Goal: Task Accomplishment & Management: Manage account settings

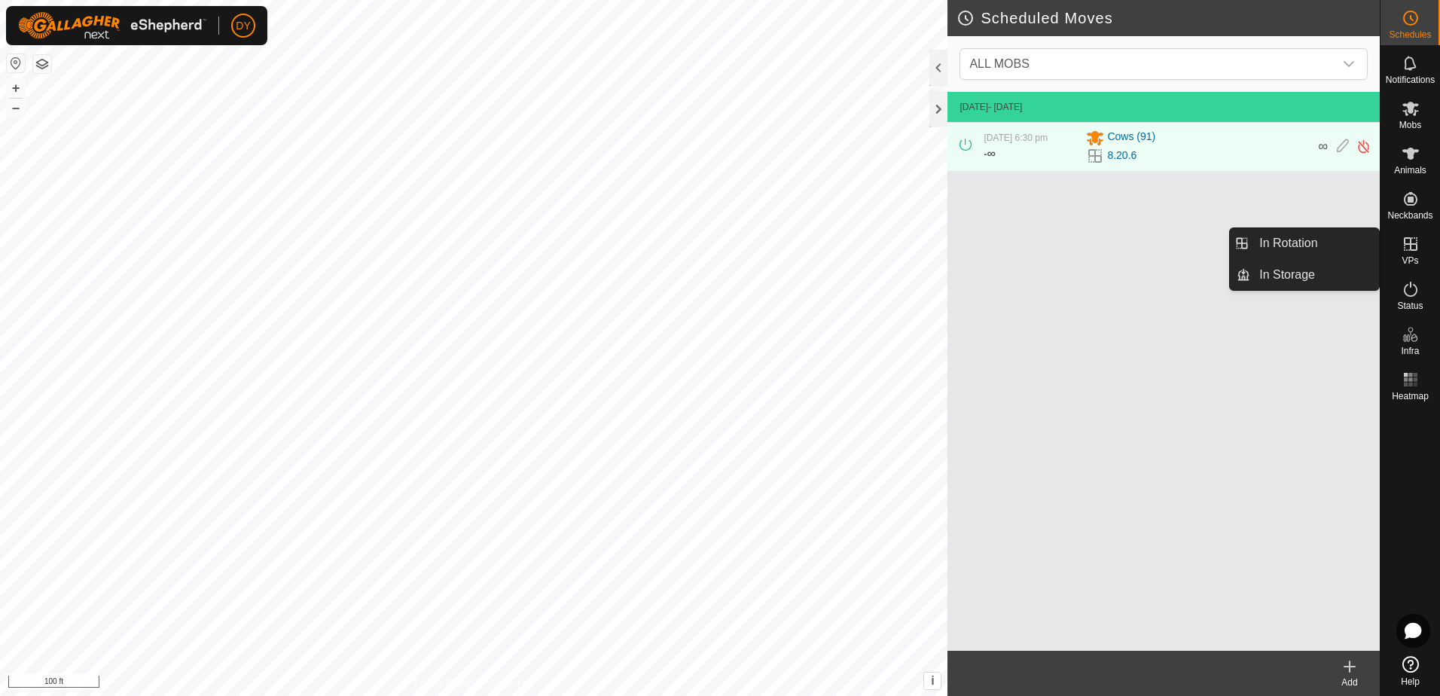
click at [1410, 252] on es-virtualpaddocks-svg-icon at bounding box center [1410, 244] width 27 height 24
click at [1344, 248] on link "In Rotation" at bounding box center [1314, 243] width 129 height 30
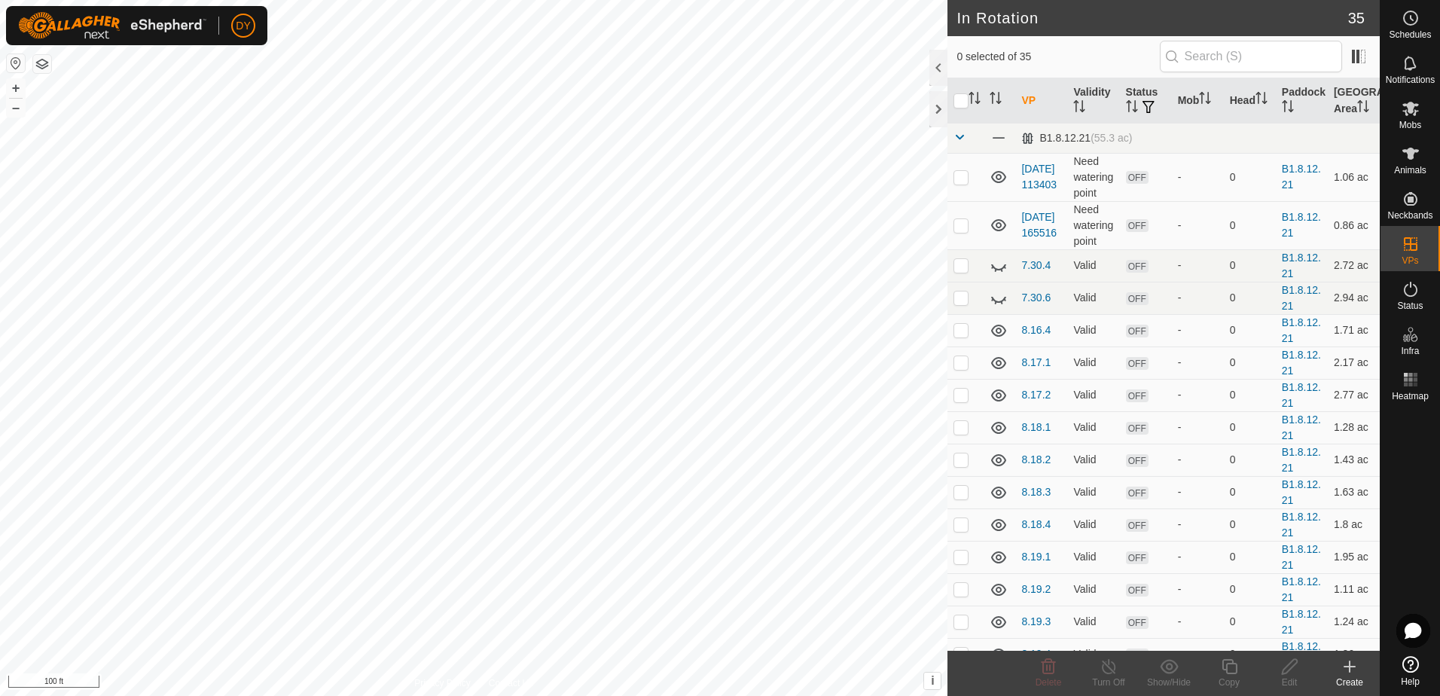
click at [1348, 665] on icon at bounding box center [1350, 667] width 18 height 18
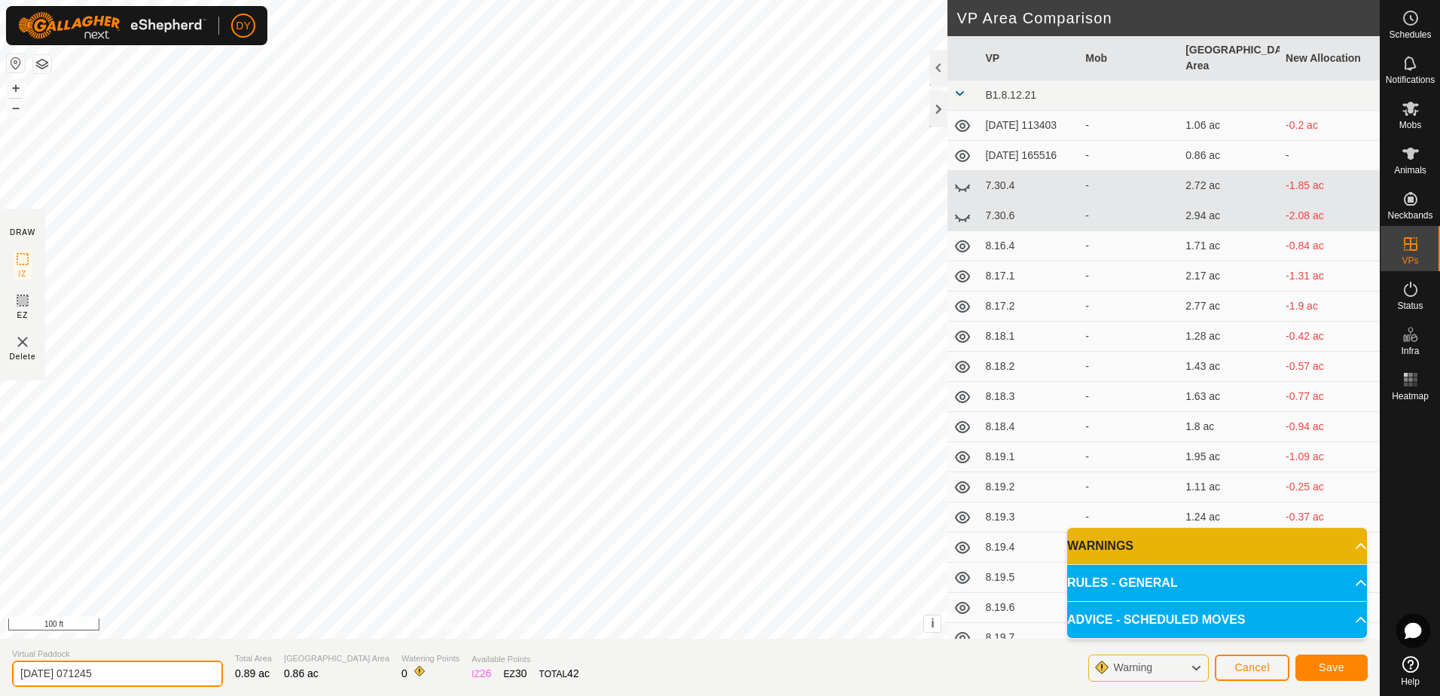
drag, startPoint x: 77, startPoint y: 672, endPoint x: 5, endPoint y: 667, distance: 71.8
click at [5, 667] on section "Virtual Paddock [DATE] 071245 Total Area 0.89 ac Grazing Area 0.86 ac Watering …" at bounding box center [690, 667] width 1380 height 57
click at [1326, 671] on span "Save" at bounding box center [1332, 667] width 26 height 12
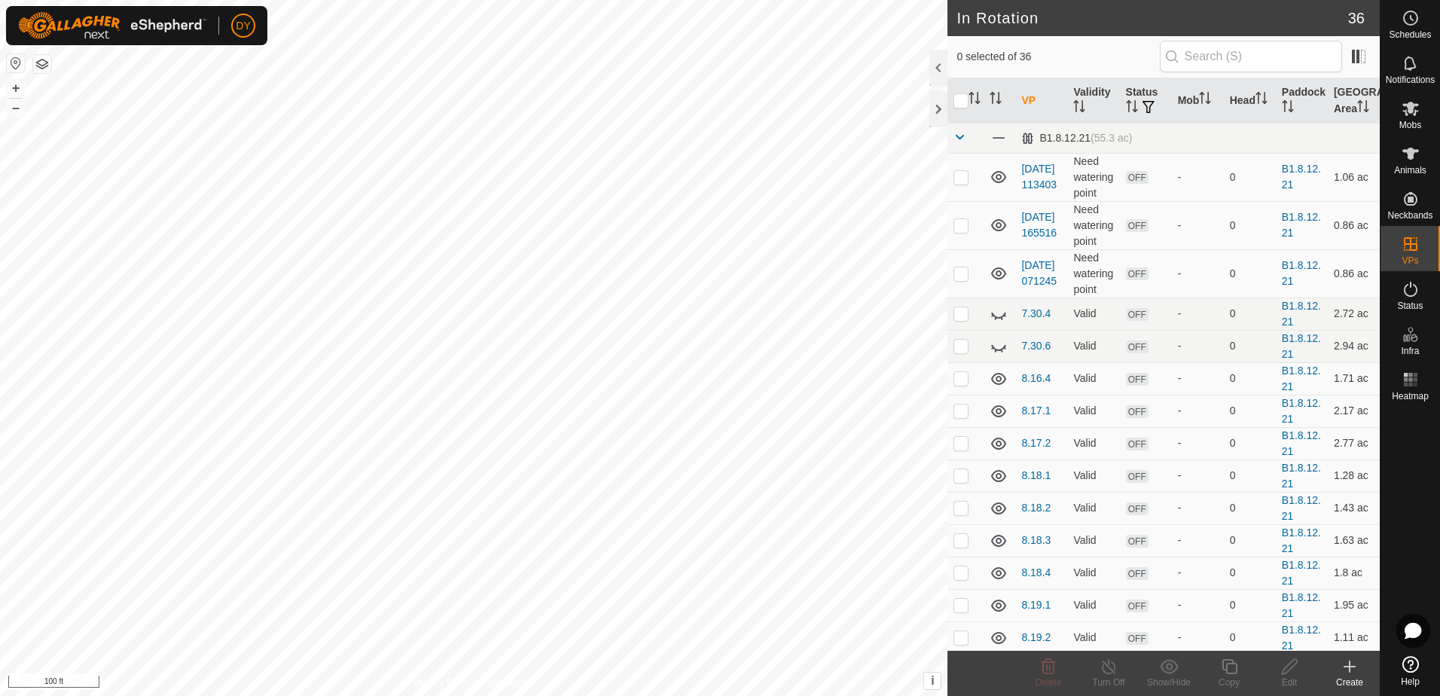
checkbox input "true"
click at [1224, 668] on icon at bounding box center [1229, 667] width 19 height 18
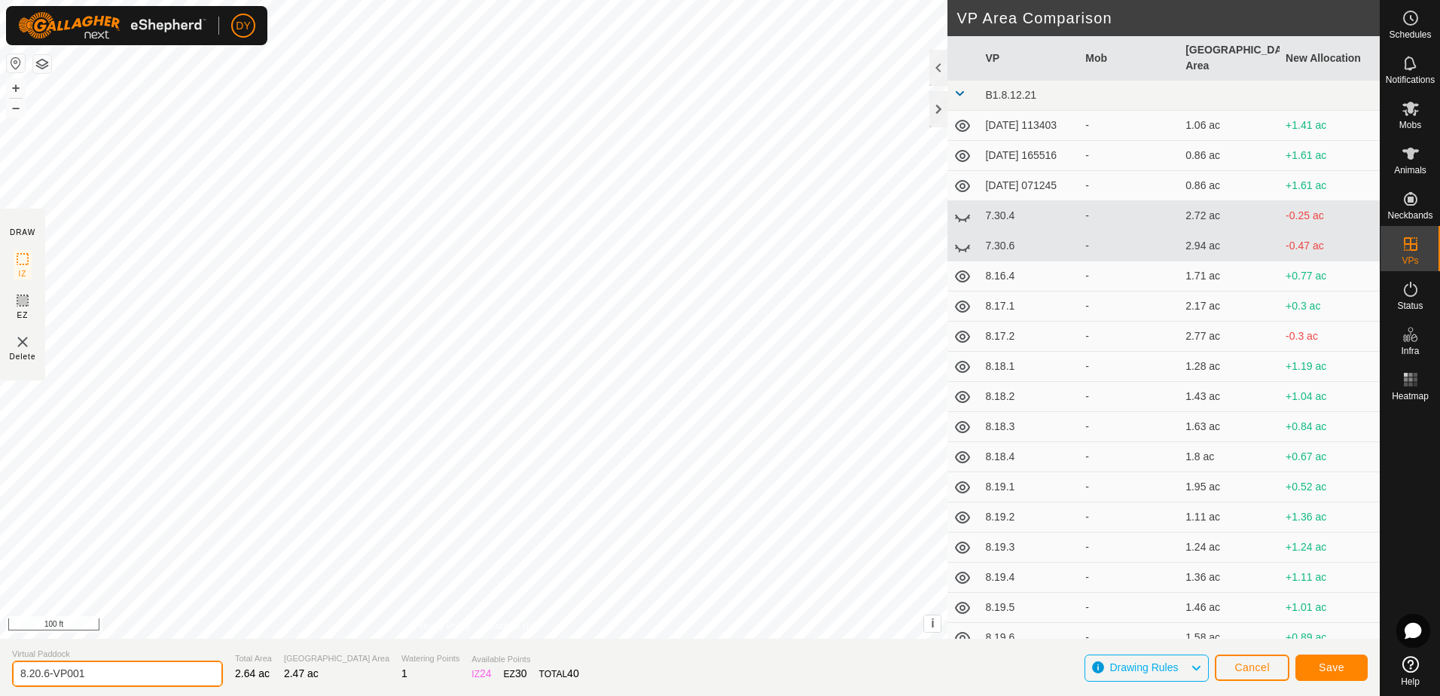
drag, startPoint x: 93, startPoint y: 678, endPoint x: 34, endPoint y: 673, distance: 59.7
click at [34, 673] on input "8.20.6-VP001" at bounding box center [117, 674] width 211 height 26
type input "8.21.1"
click at [1321, 672] on span "Save" at bounding box center [1332, 667] width 26 height 12
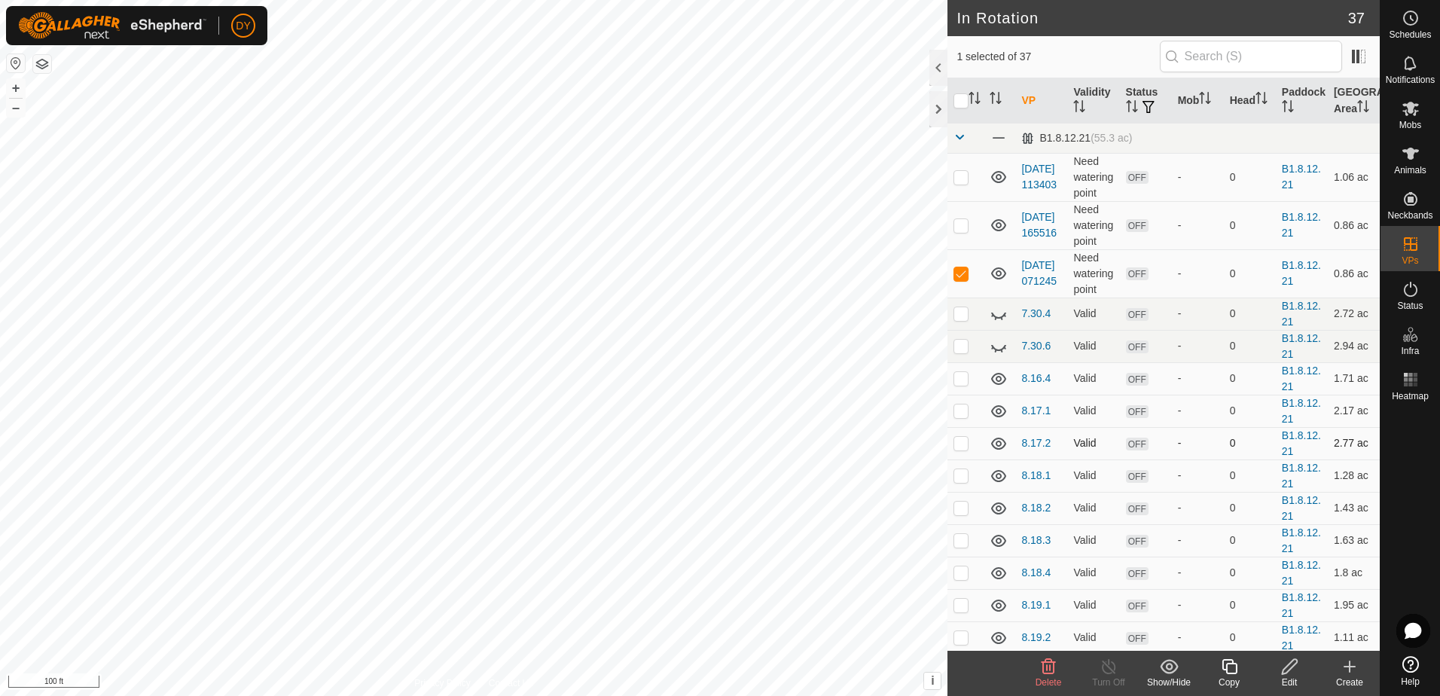
checkbox input "false"
checkbox input "true"
click at [1230, 668] on icon at bounding box center [1229, 667] width 19 height 18
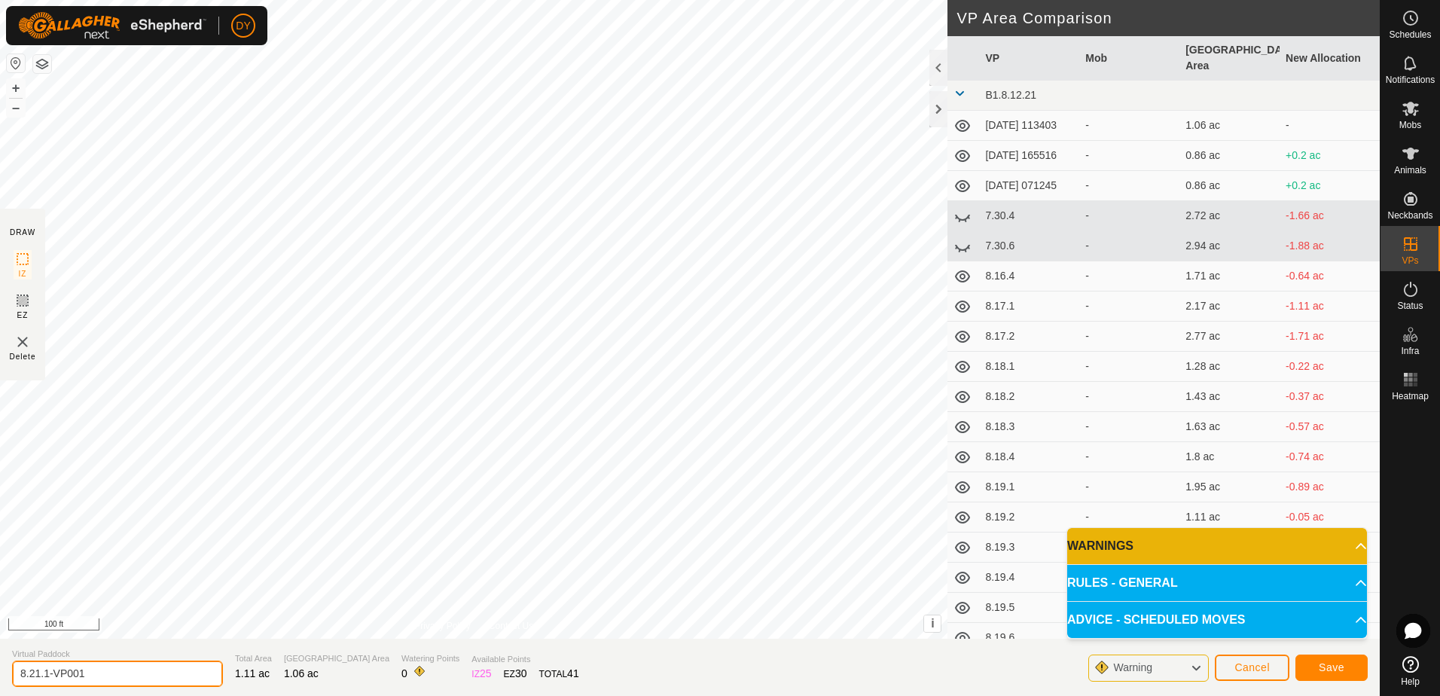
drag, startPoint x: 83, startPoint y: 676, endPoint x: 45, endPoint y: 670, distance: 38.0
click at [45, 670] on input "8.21.1-VP001" at bounding box center [117, 674] width 211 height 26
type input "8.21.2"
click at [1308, 664] on button "Save" at bounding box center [1332, 668] width 72 height 26
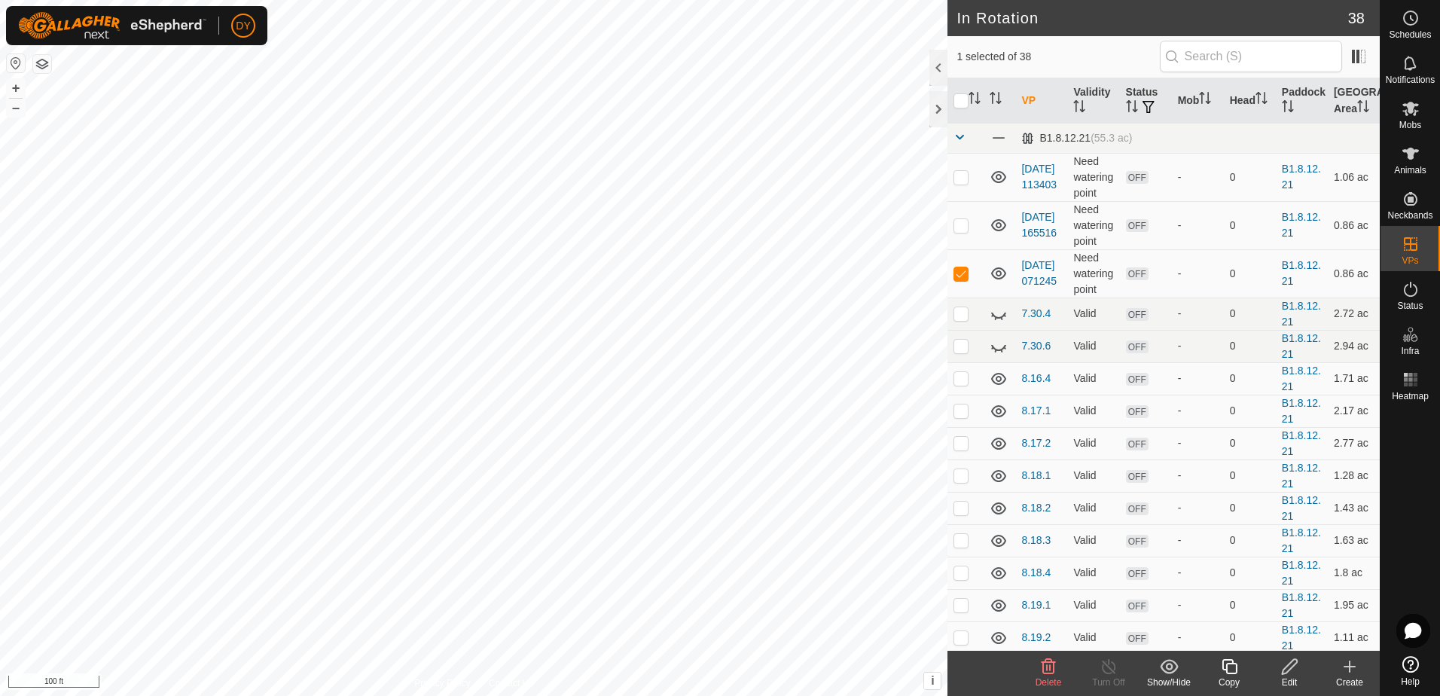
checkbox input "false"
checkbox input "true"
click at [1232, 670] on icon at bounding box center [1229, 667] width 19 height 18
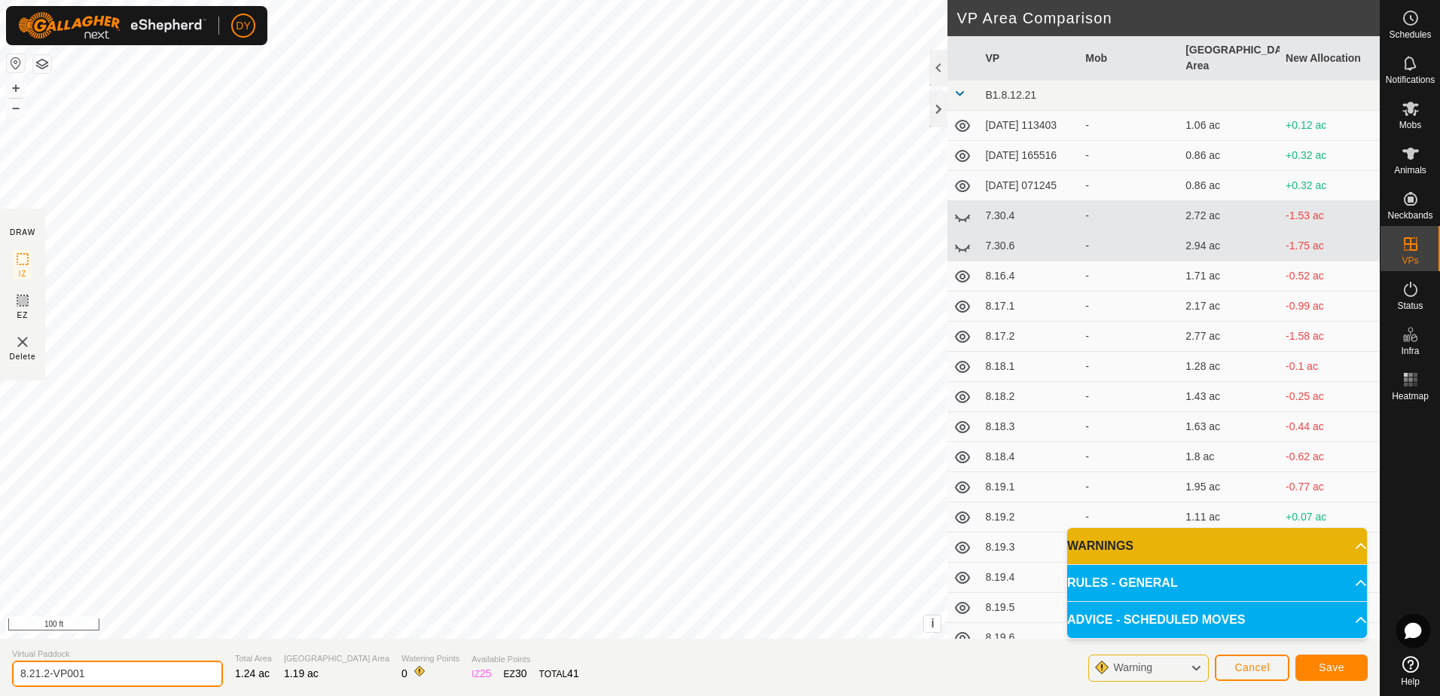
drag, startPoint x: 110, startPoint y: 665, endPoint x: 43, endPoint y: 668, distance: 67.1
click at [43, 668] on input "8.21.2-VP001" at bounding box center [117, 674] width 211 height 26
type input "8.21.3"
click at [1342, 671] on span "Save" at bounding box center [1332, 667] width 26 height 12
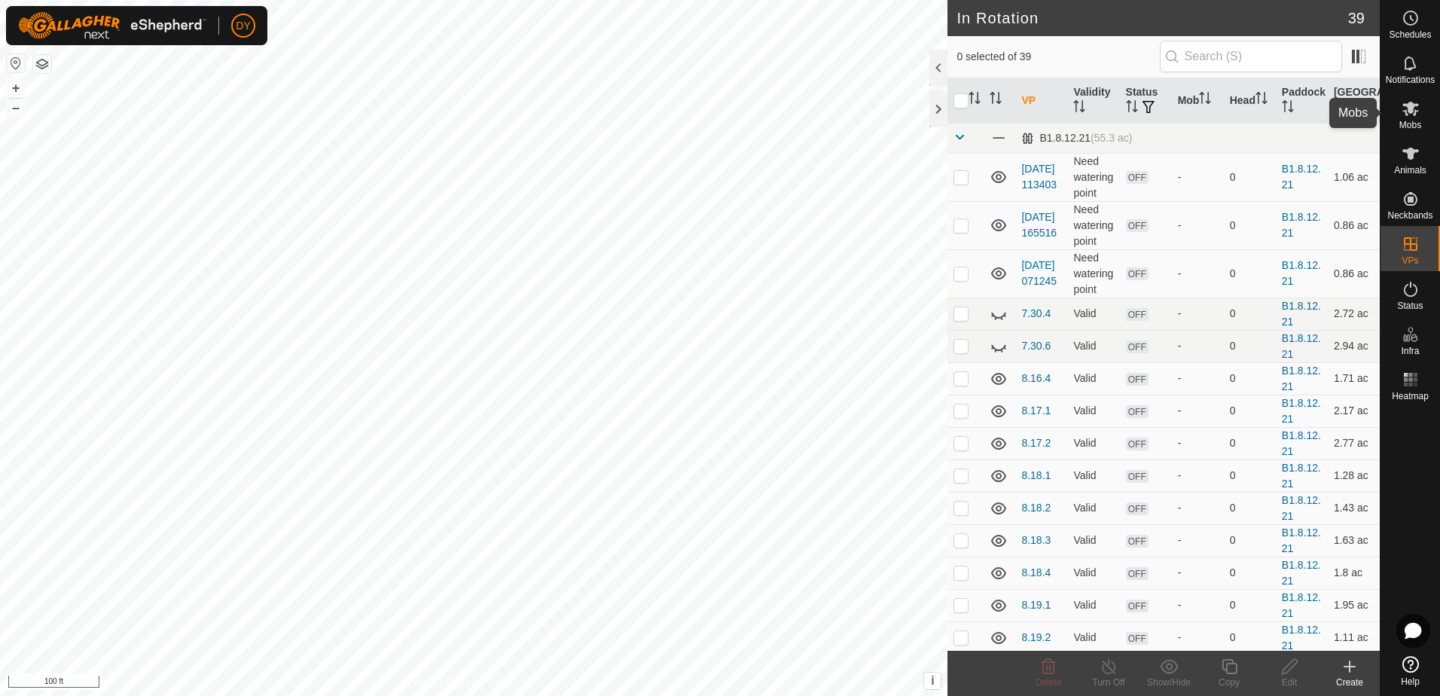
click at [1417, 117] on icon at bounding box center [1411, 108] width 18 height 18
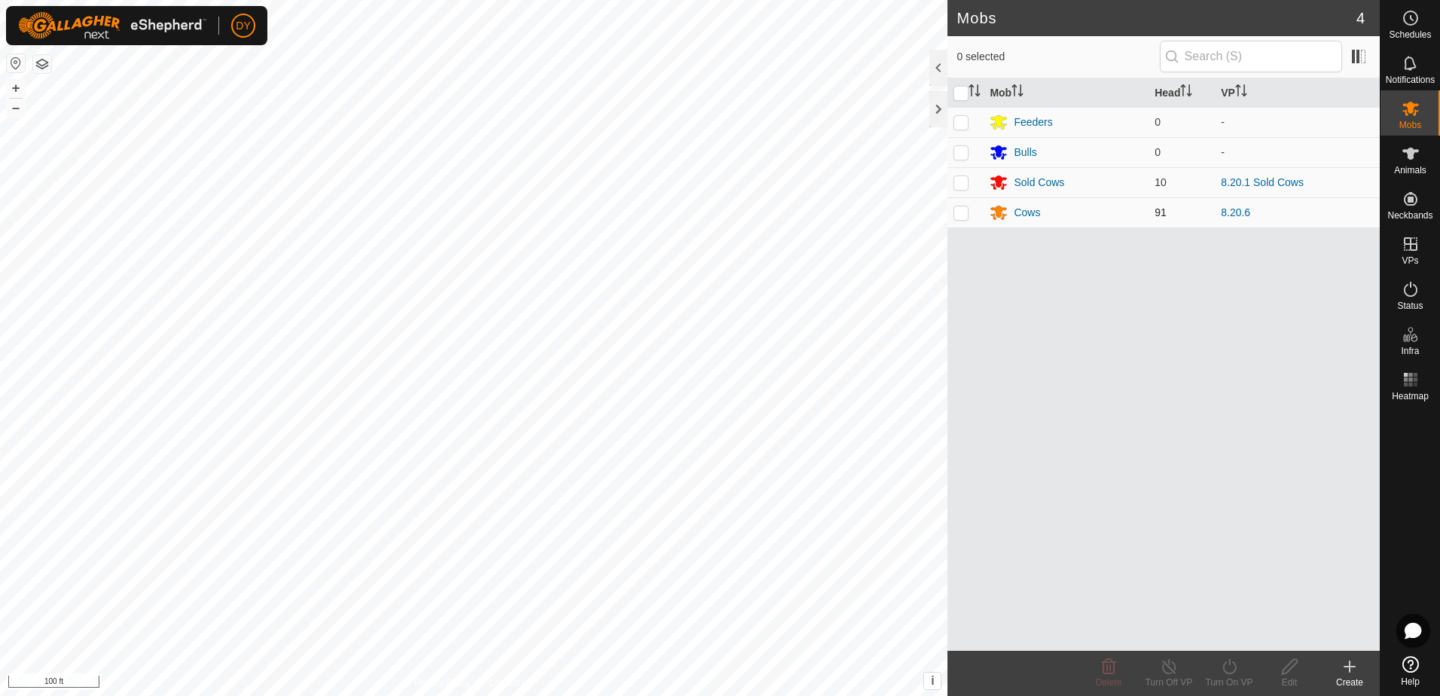
click at [960, 213] on p-checkbox at bounding box center [961, 212] width 15 height 12
checkbox input "true"
click at [1231, 667] on icon at bounding box center [1229, 667] width 19 height 18
click at [1232, 627] on link "Now" at bounding box center [1274, 633] width 149 height 30
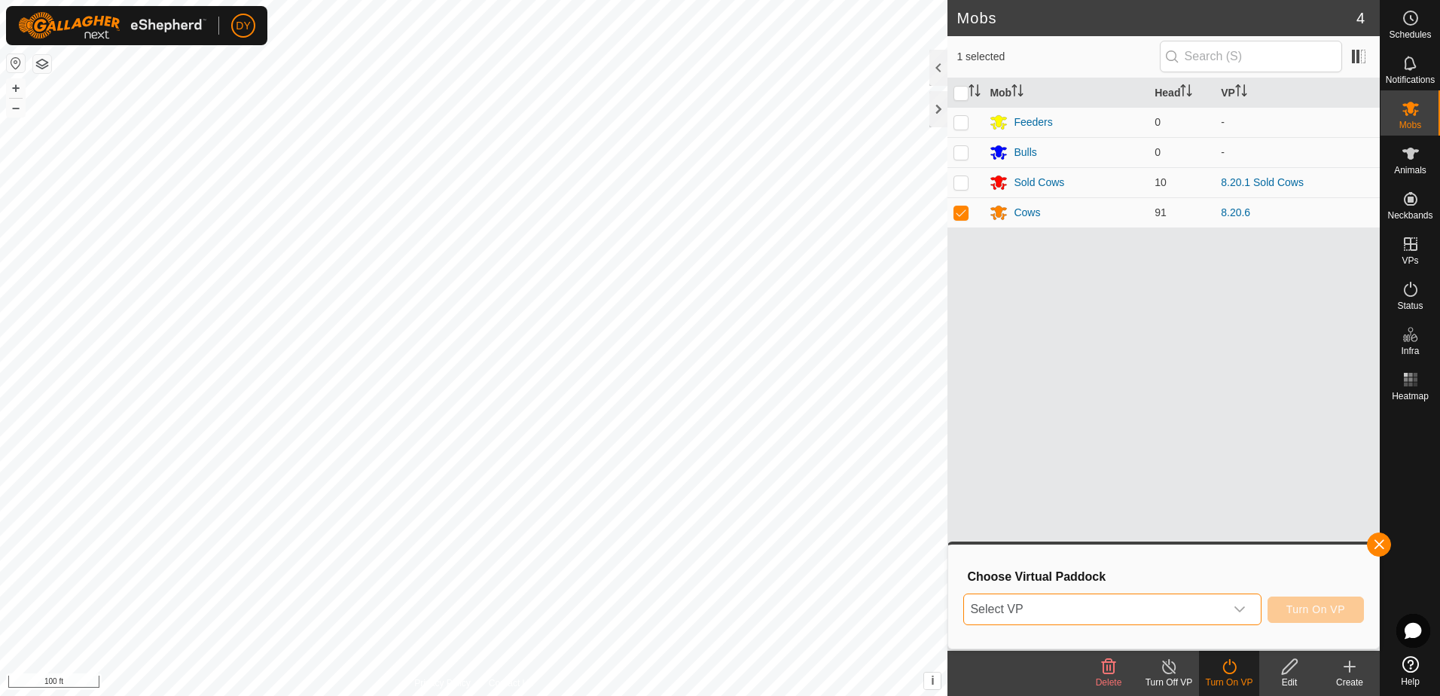
click at [1185, 603] on span "Select VP" at bounding box center [1094, 609] width 260 height 30
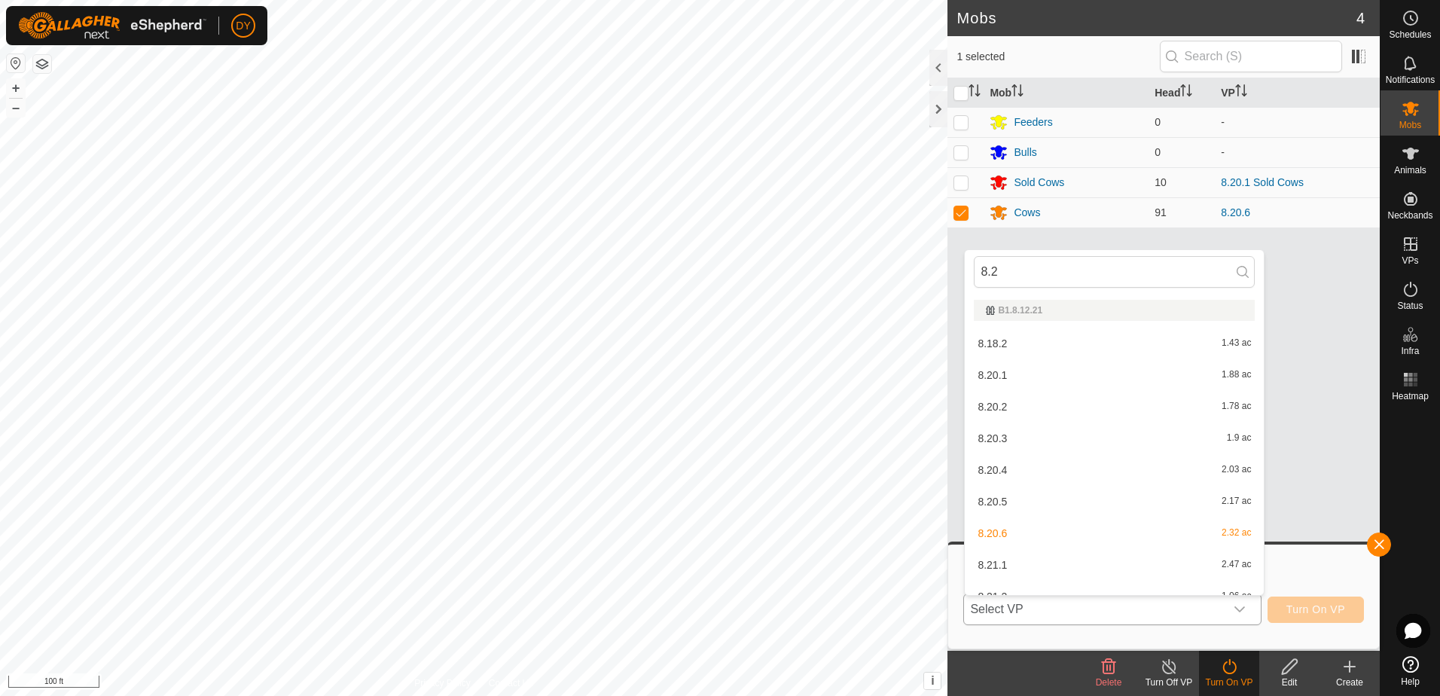
type input "8.21"
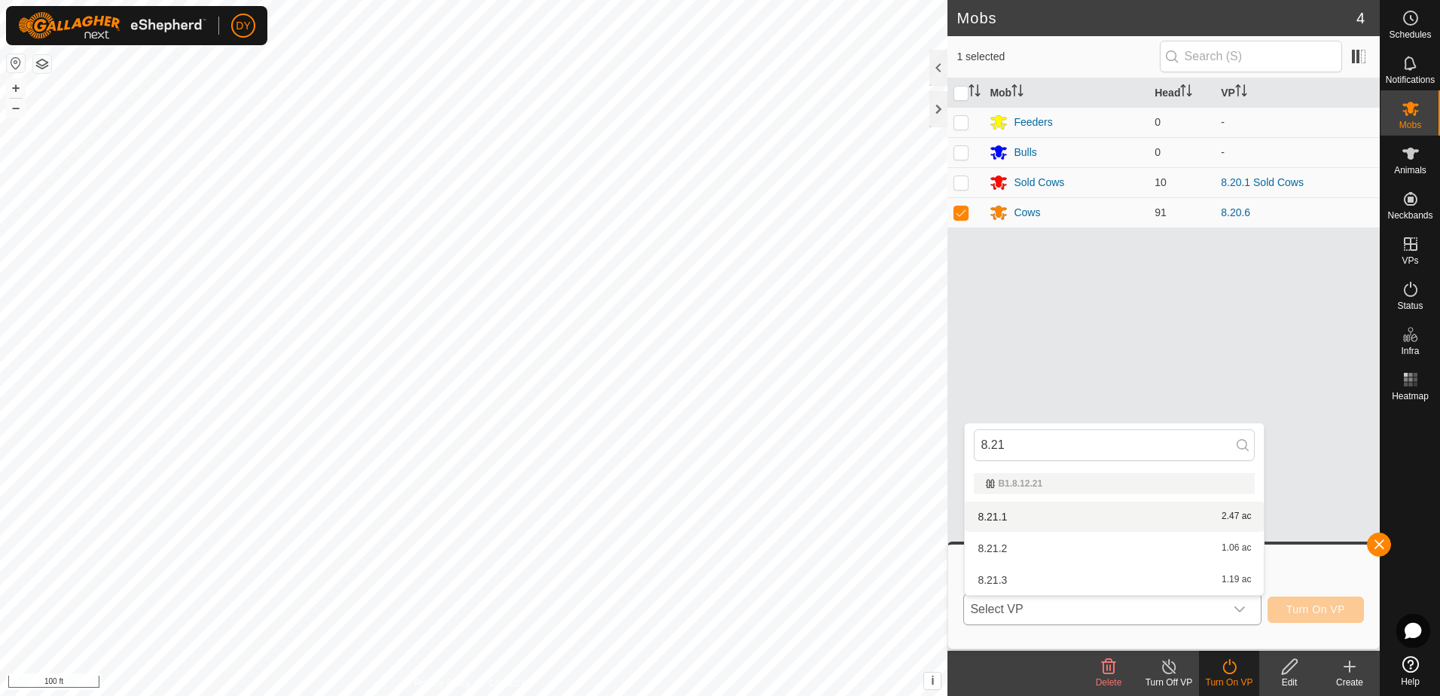
type input "8.21"
click at [1003, 514] on li "8.21.1 2.47 ac" at bounding box center [1114, 517] width 299 height 30
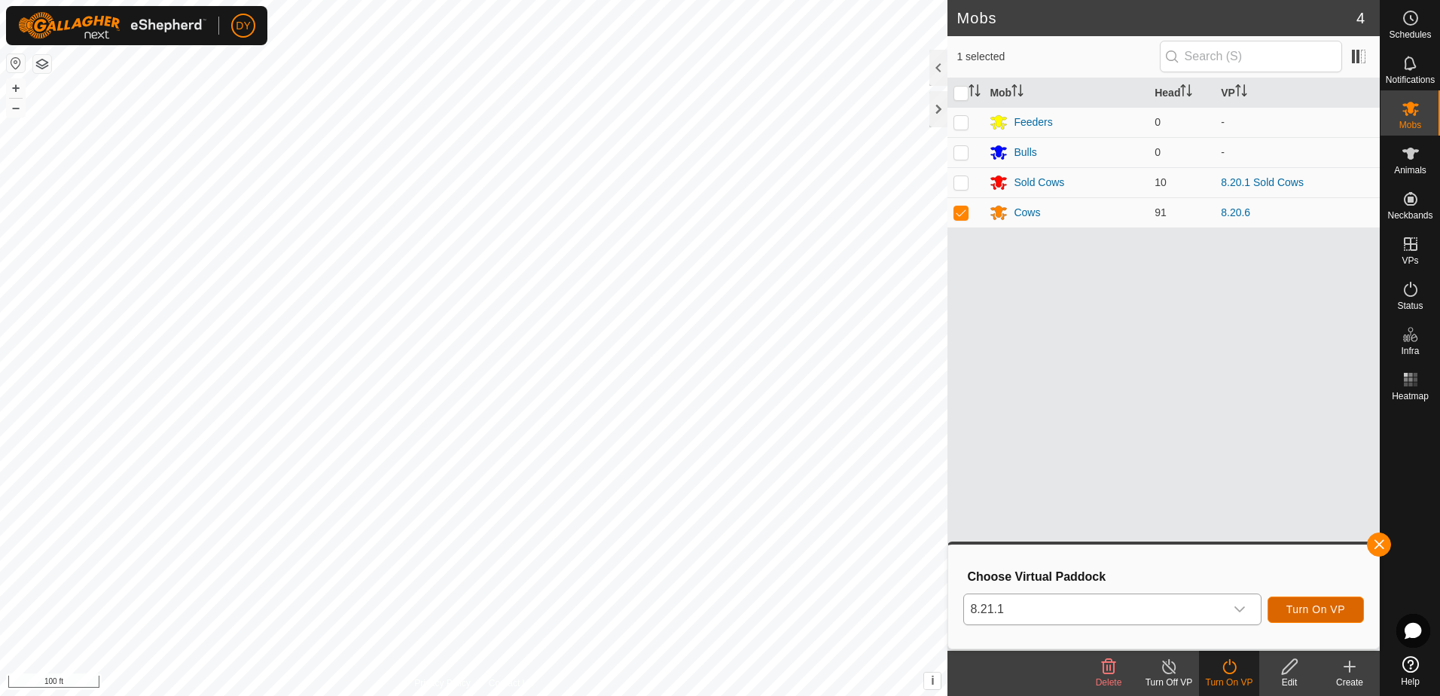
click at [1342, 611] on span "Turn On VP" at bounding box center [1316, 609] width 59 height 12
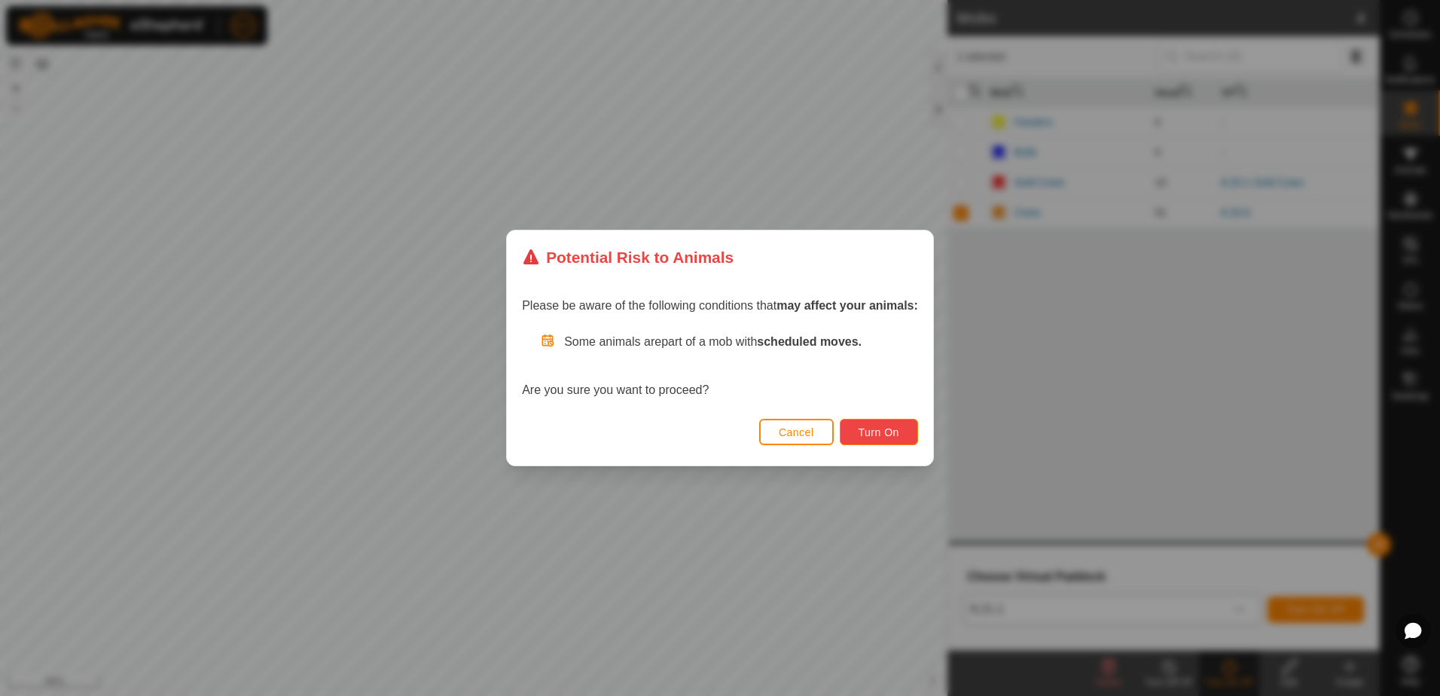
click at [865, 432] on span "Turn On" at bounding box center [879, 432] width 41 height 12
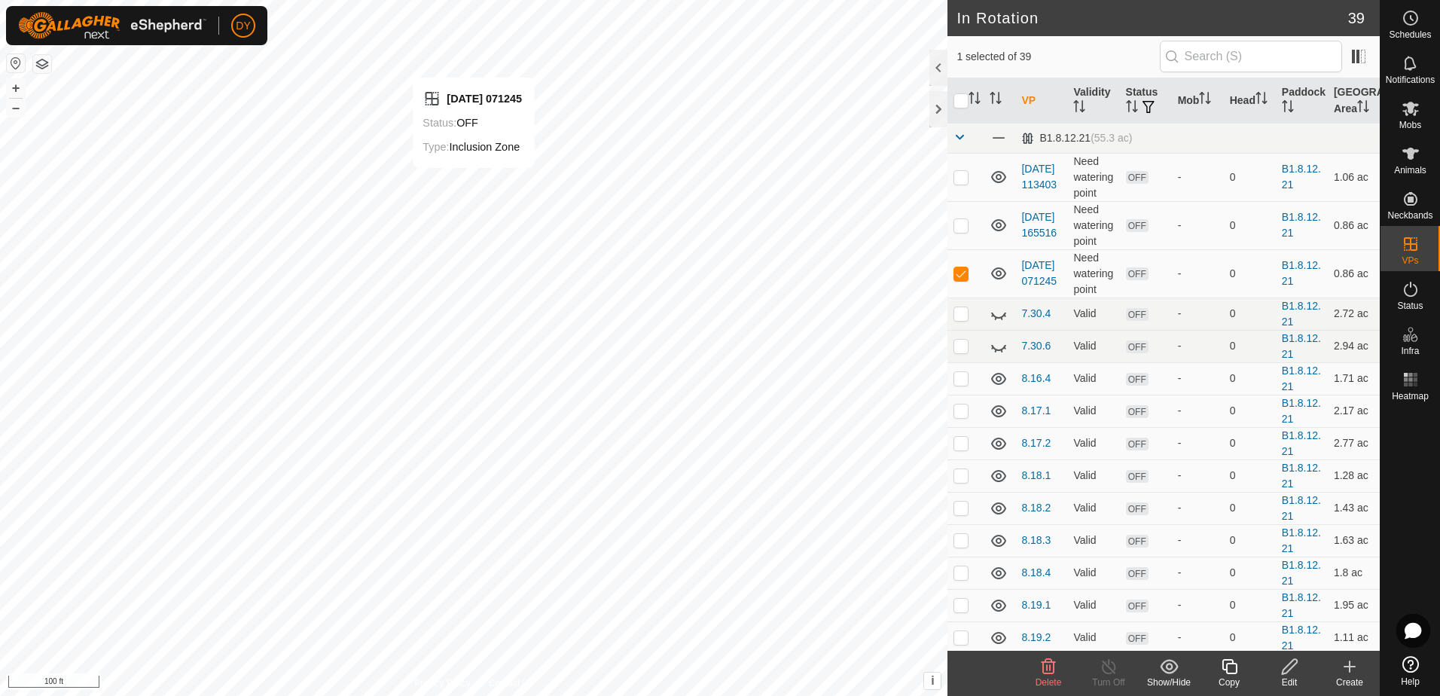
checkbox input "false"
checkbox input "true"
checkbox input "false"
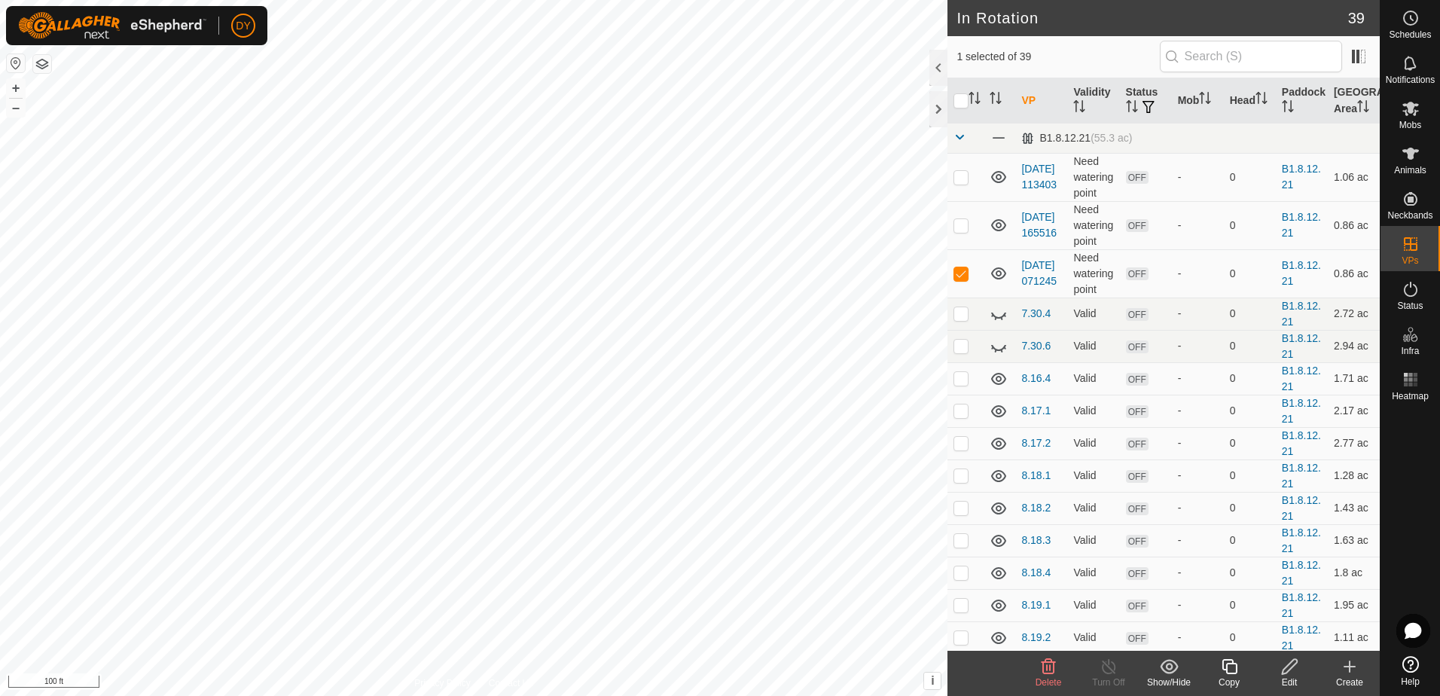
checkbox input "true"
click at [1224, 667] on icon at bounding box center [1229, 667] width 19 height 18
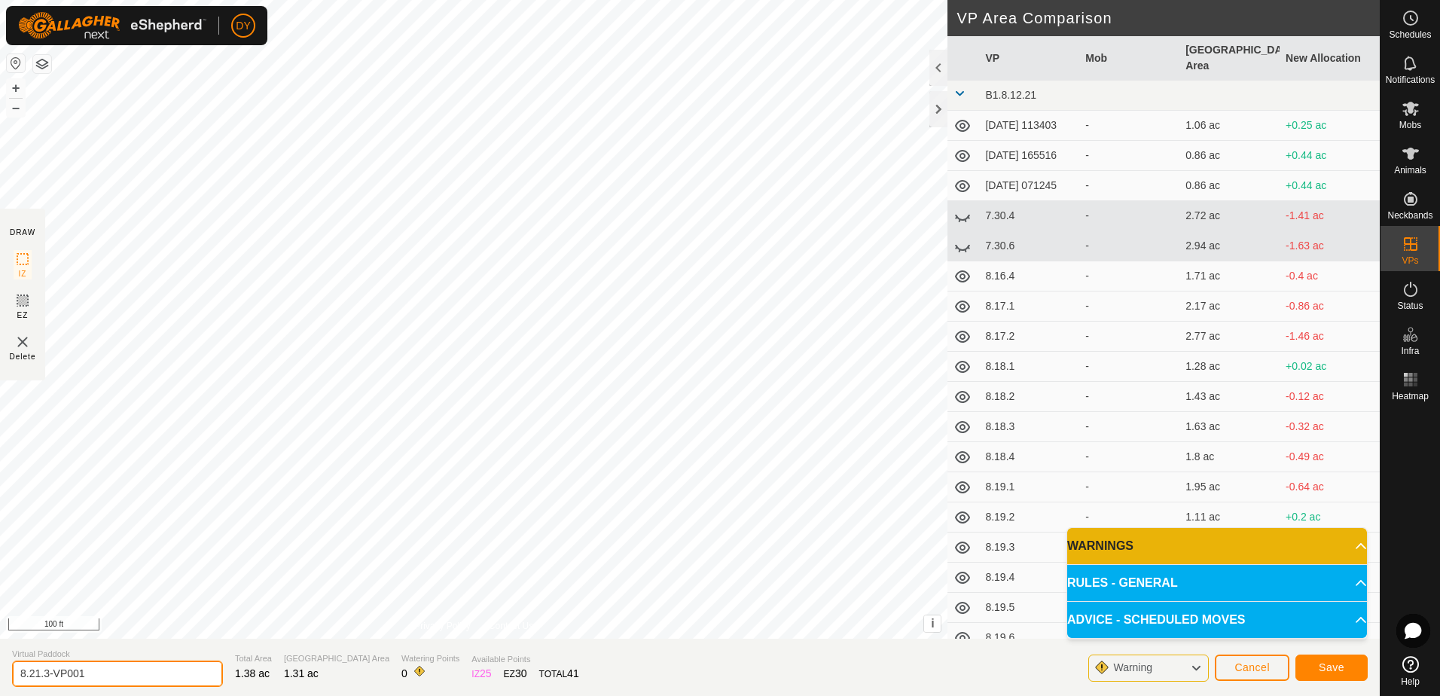
drag, startPoint x: 96, startPoint y: 676, endPoint x: 46, endPoint y: 678, distance: 49.7
click at [46, 678] on input "8.21.3-VP001" at bounding box center [117, 674] width 211 height 26
type input "8.21.4"
click at [1344, 667] on button "Save" at bounding box center [1332, 668] width 72 height 26
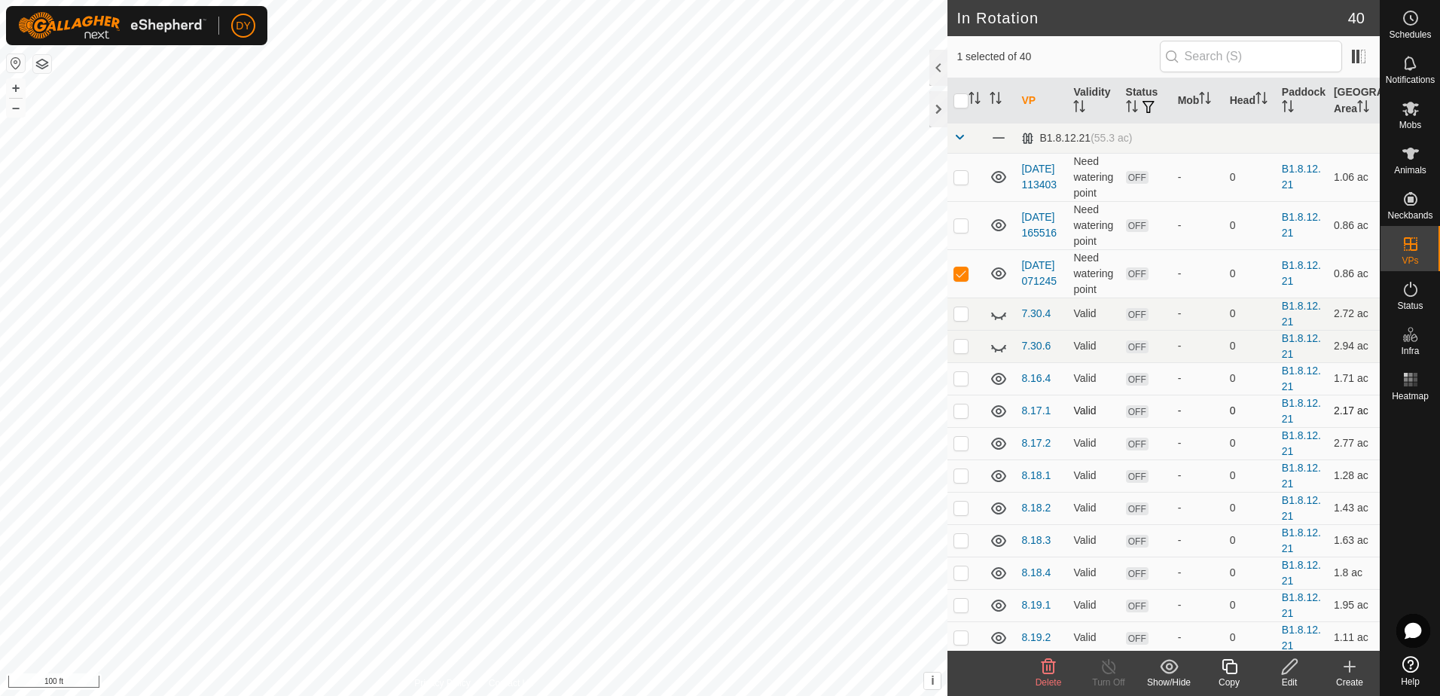
checkbox input "false"
checkbox input "true"
click at [1220, 671] on icon at bounding box center [1229, 667] width 19 height 18
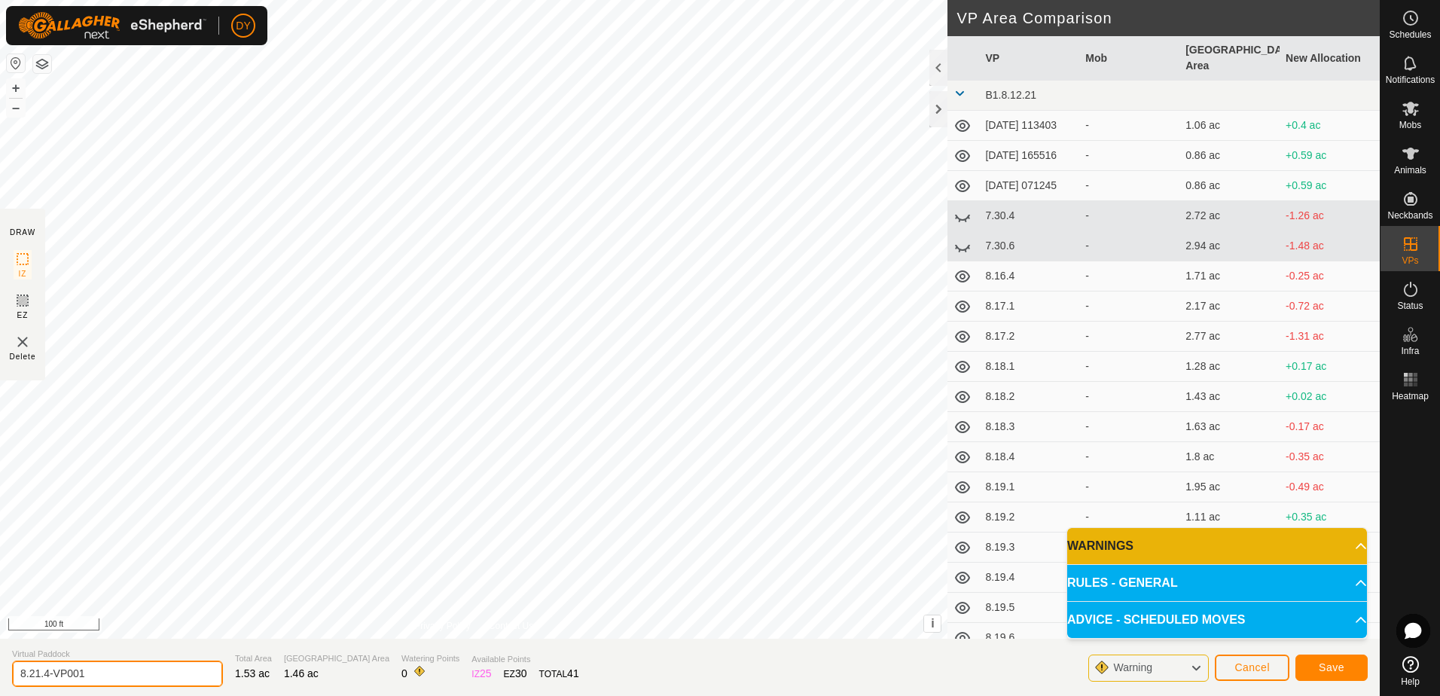
drag, startPoint x: 93, startPoint y: 670, endPoint x: 46, endPoint y: 671, distance: 46.7
click at [46, 671] on input "8.21.4-VP001" at bounding box center [117, 674] width 211 height 26
type input "8.21.5"
click at [1317, 671] on button "Save" at bounding box center [1332, 668] width 72 height 26
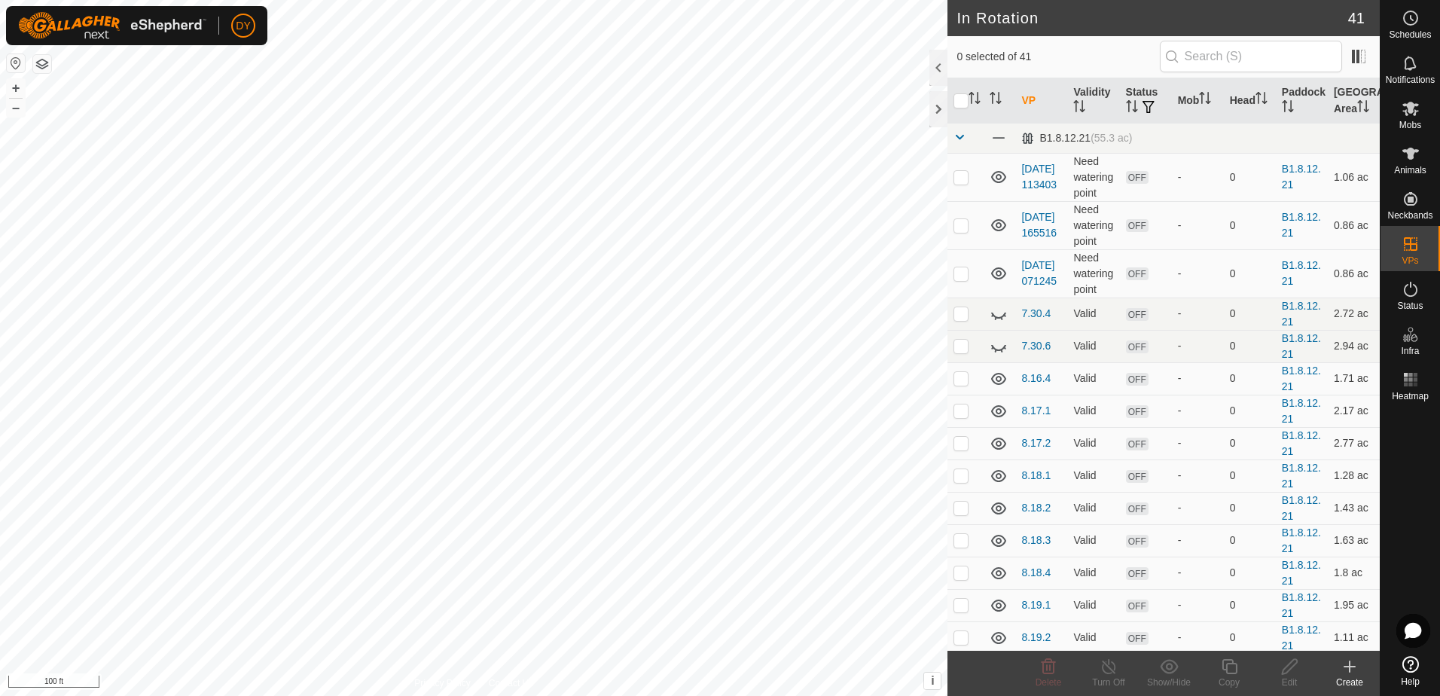
checkbox input "true"
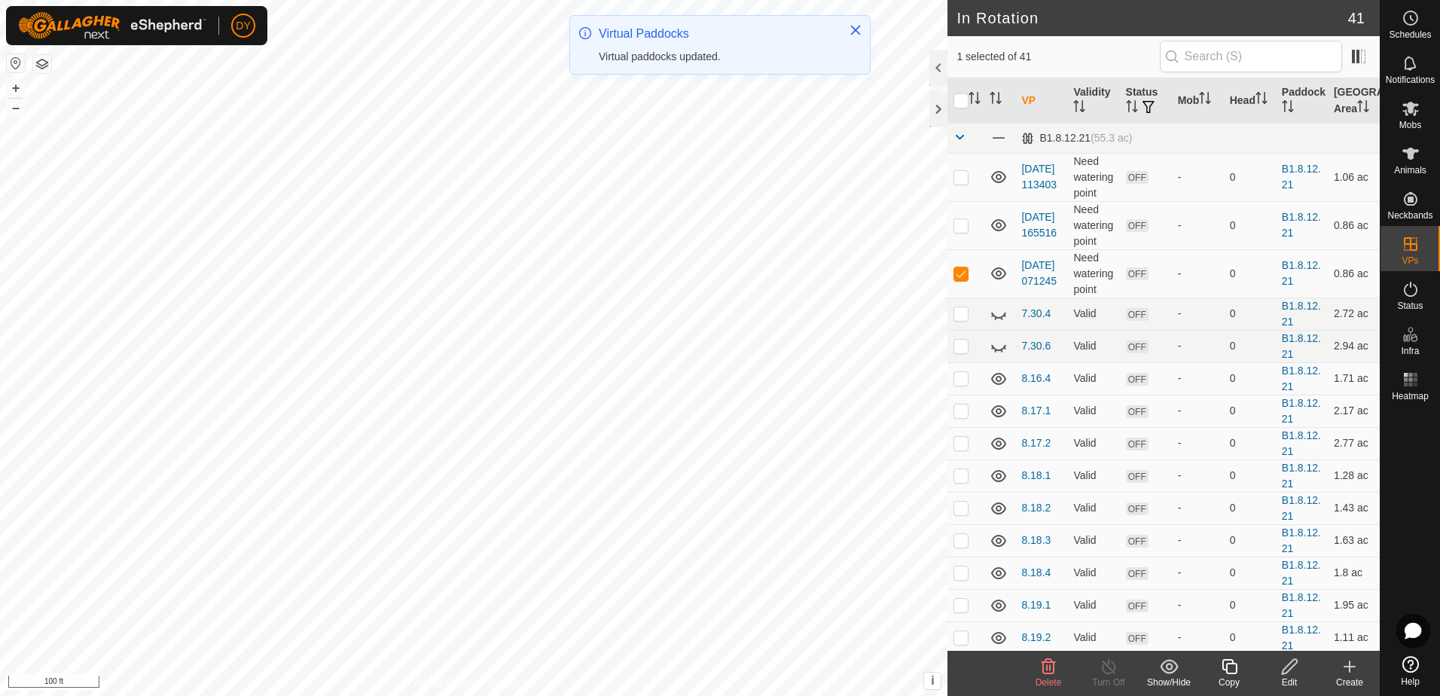
checkbox input "false"
checkbox input "true"
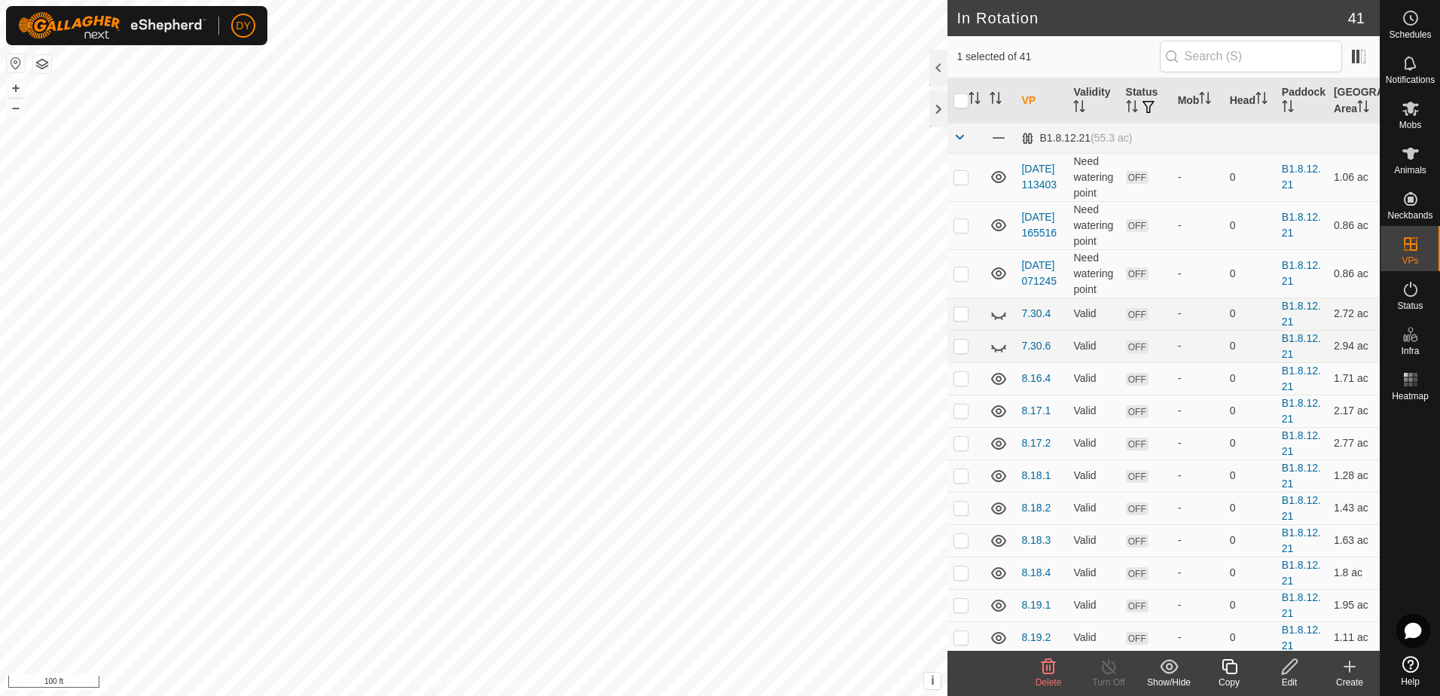
click at [1235, 670] on icon at bounding box center [1229, 667] width 19 height 18
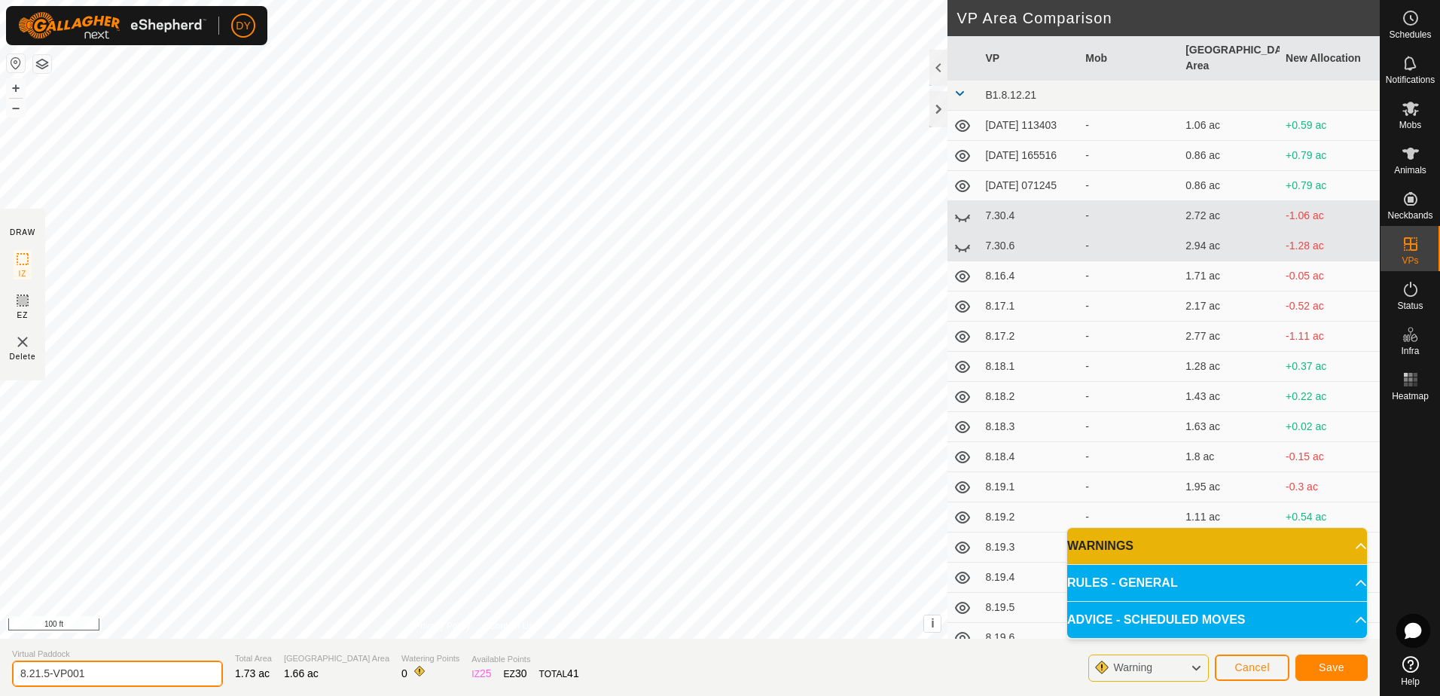
drag, startPoint x: 101, startPoint y: 676, endPoint x: 50, endPoint y: 667, distance: 51.4
click at [44, 669] on input "8.21.5-VP001" at bounding box center [117, 674] width 211 height 26
type input "8.21.6"
click at [1340, 668] on span "Save" at bounding box center [1332, 667] width 26 height 12
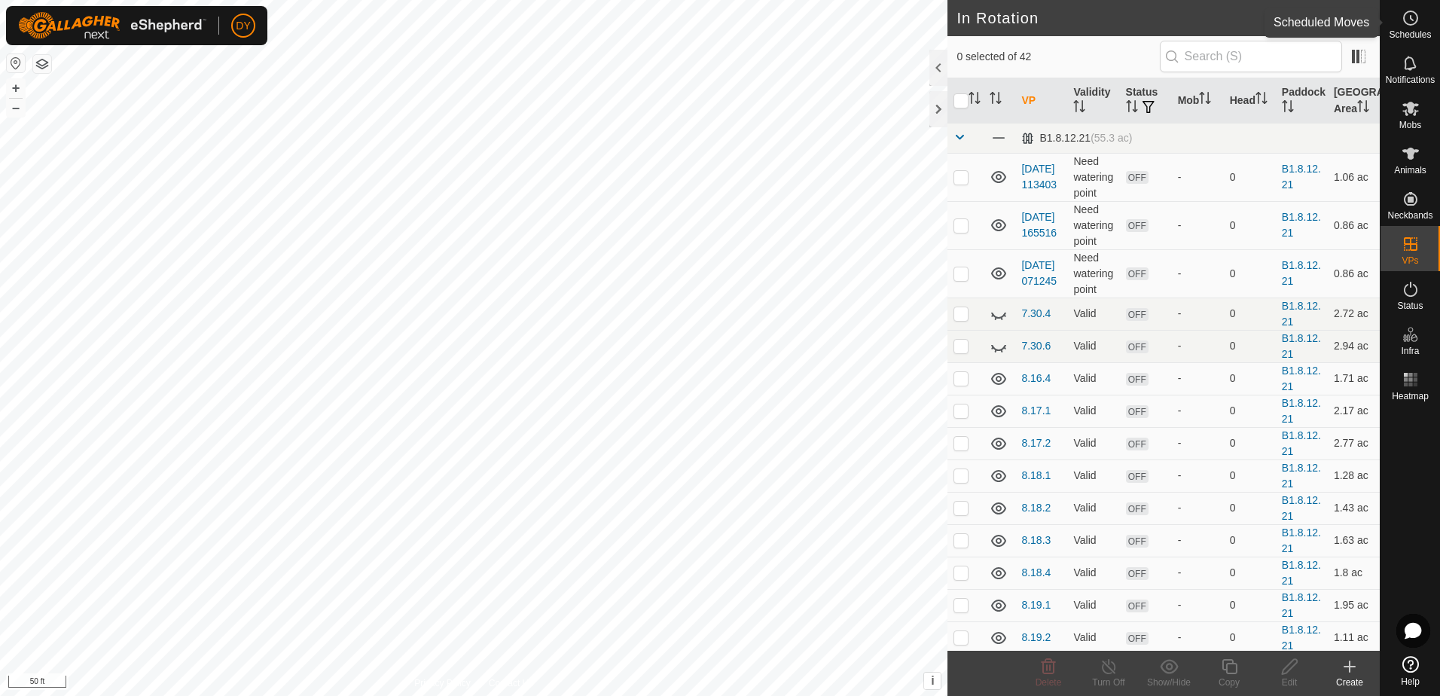
click at [1415, 20] on icon at bounding box center [1411, 18] width 18 height 18
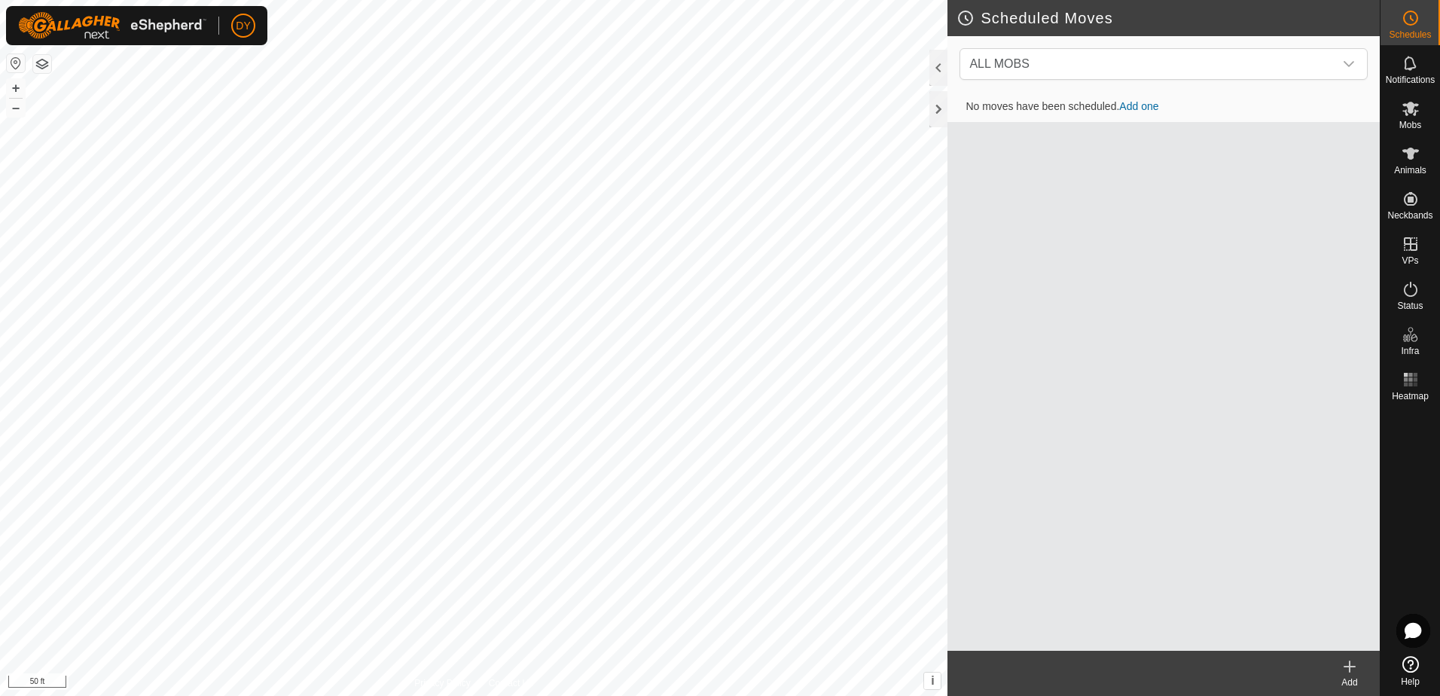
click at [1348, 667] on icon at bounding box center [1350, 667] width 11 height 0
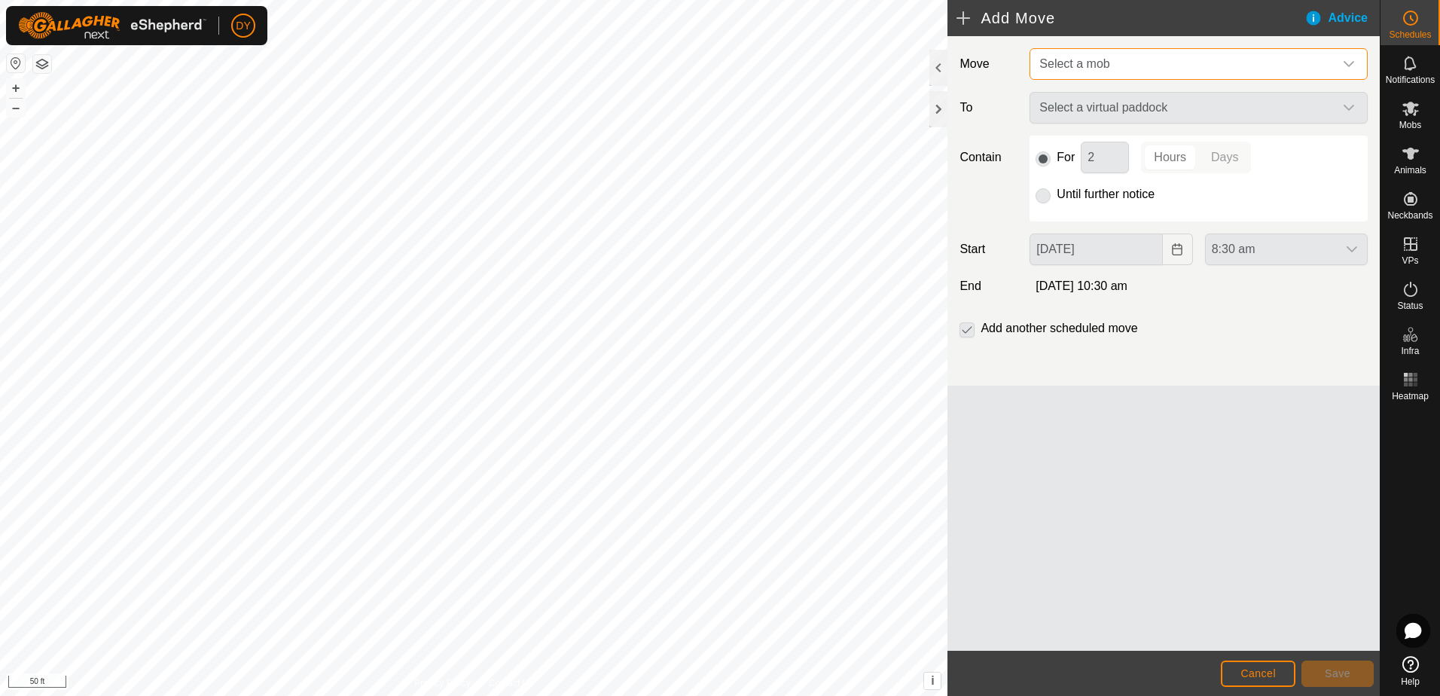
click at [1071, 67] on span "Select a mob" at bounding box center [1074, 63] width 70 height 13
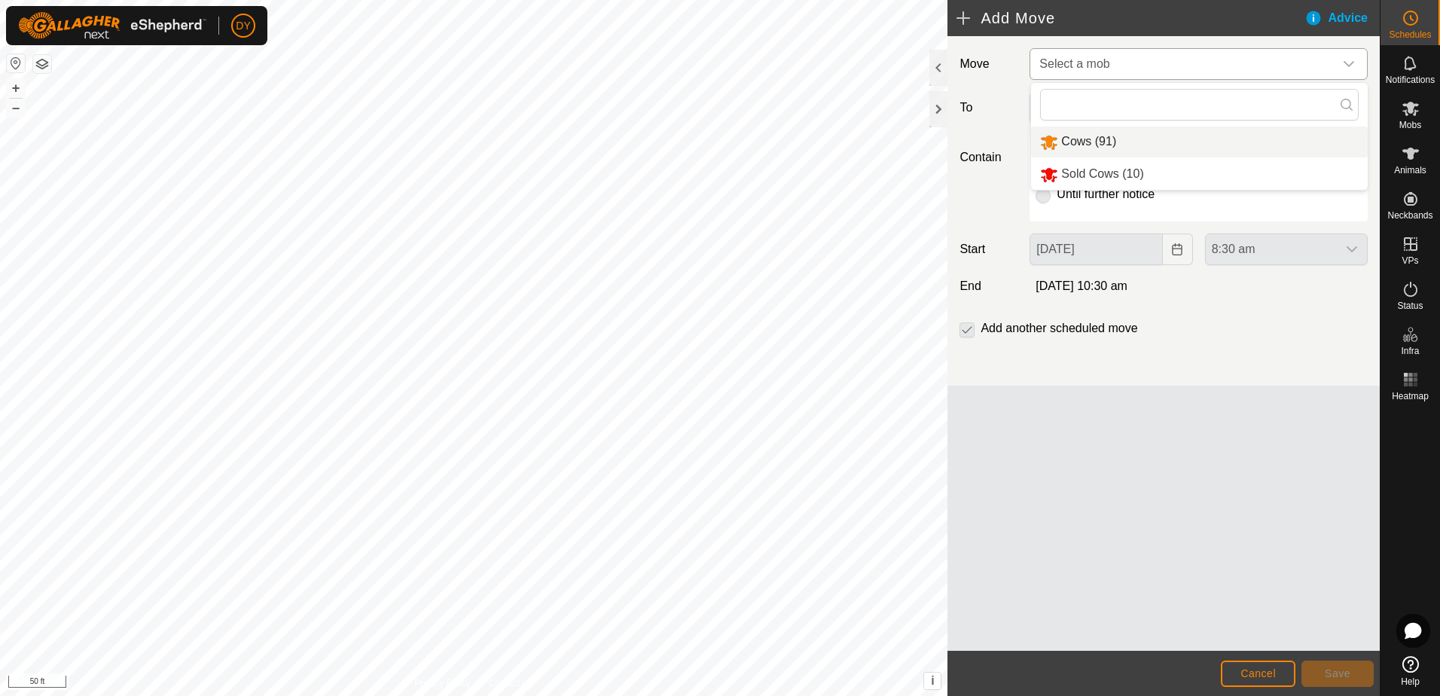
click at [1065, 142] on li "Cows (91)" at bounding box center [1199, 142] width 337 height 31
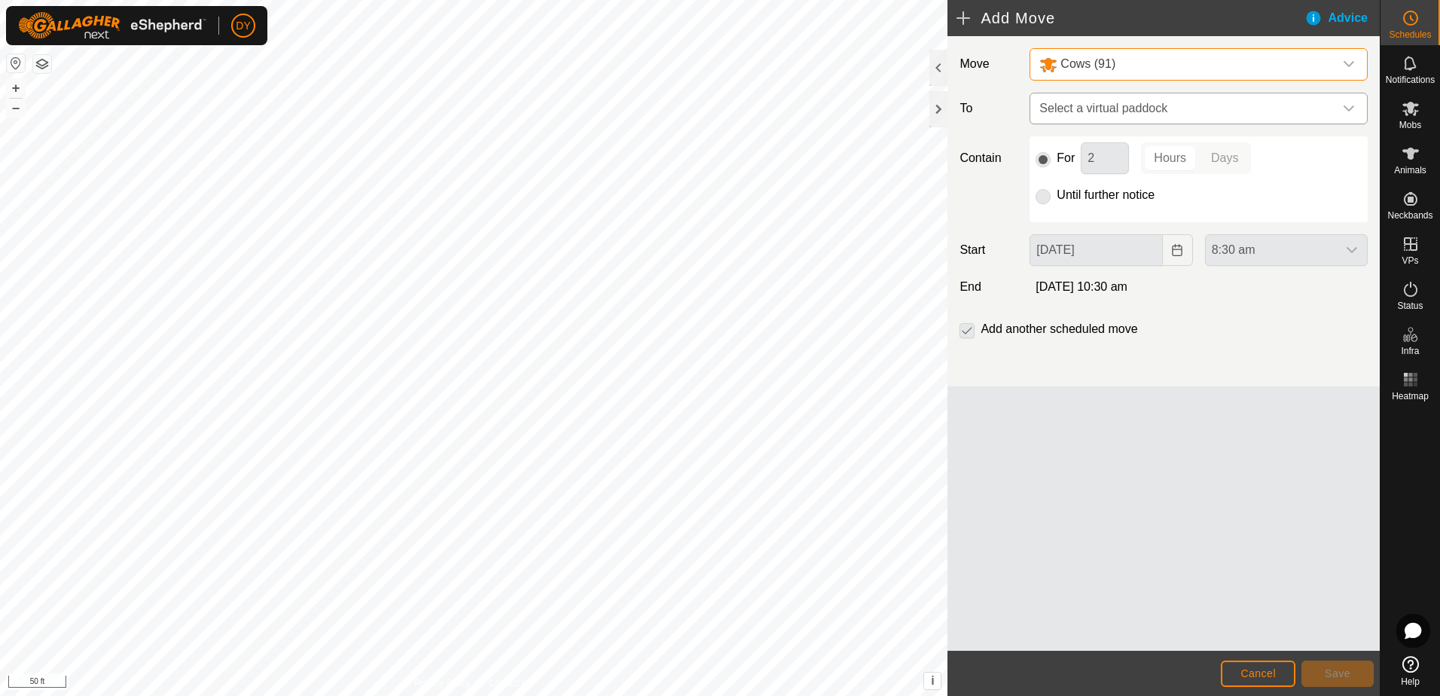
click at [1093, 110] on span "Select a virtual paddock" at bounding box center [1183, 108] width 301 height 30
type input "8.21.2"
click at [1074, 217] on li "8.21.2 1.06 ac" at bounding box center [1198, 216] width 319 height 23
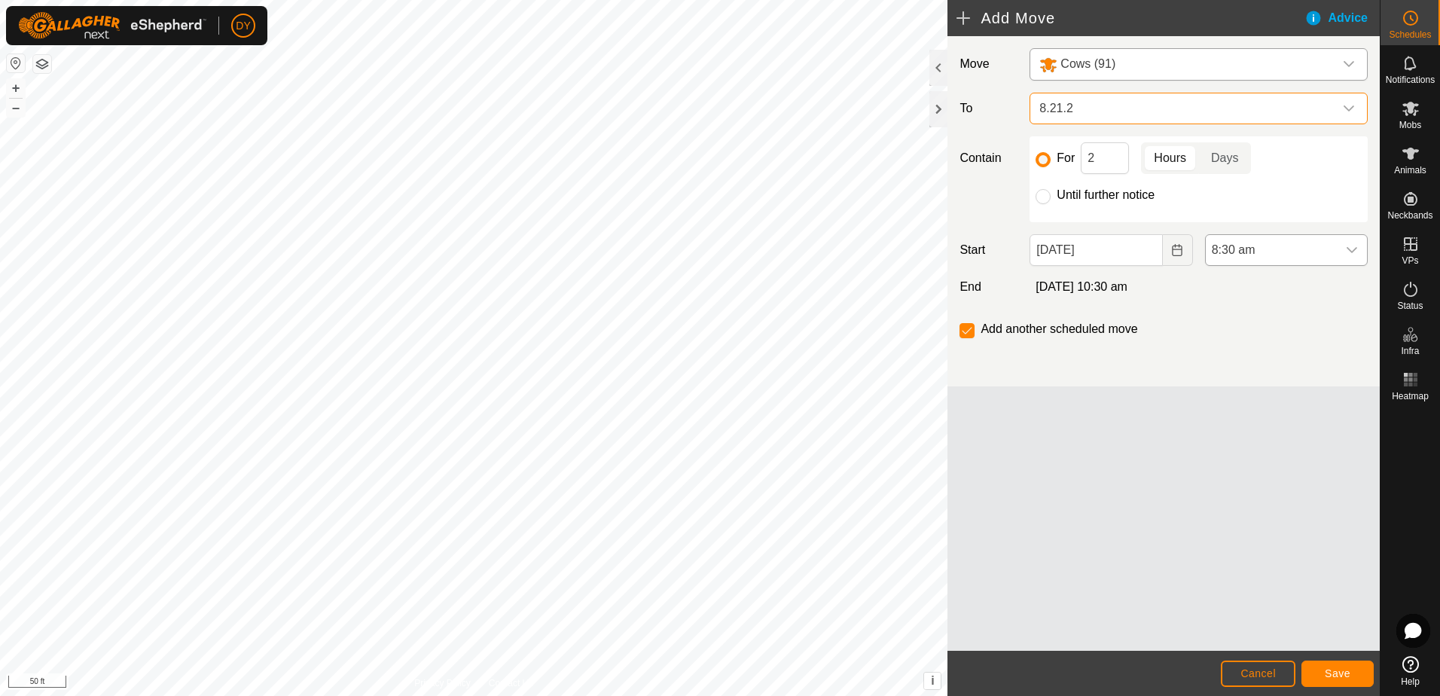
click at [1360, 249] on div "dropdown trigger" at bounding box center [1352, 250] width 30 height 30
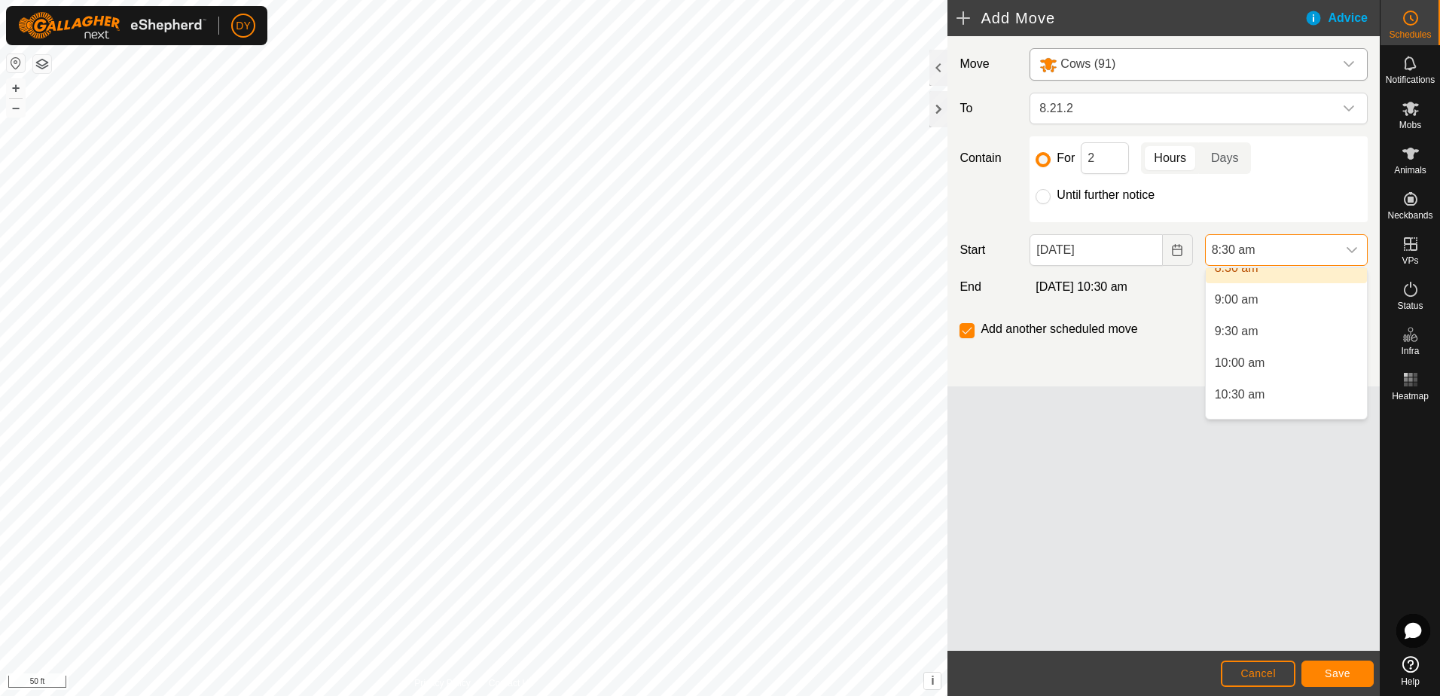
scroll to position [568, 0]
click at [1251, 374] on li "10:30 am" at bounding box center [1286, 380] width 161 height 30
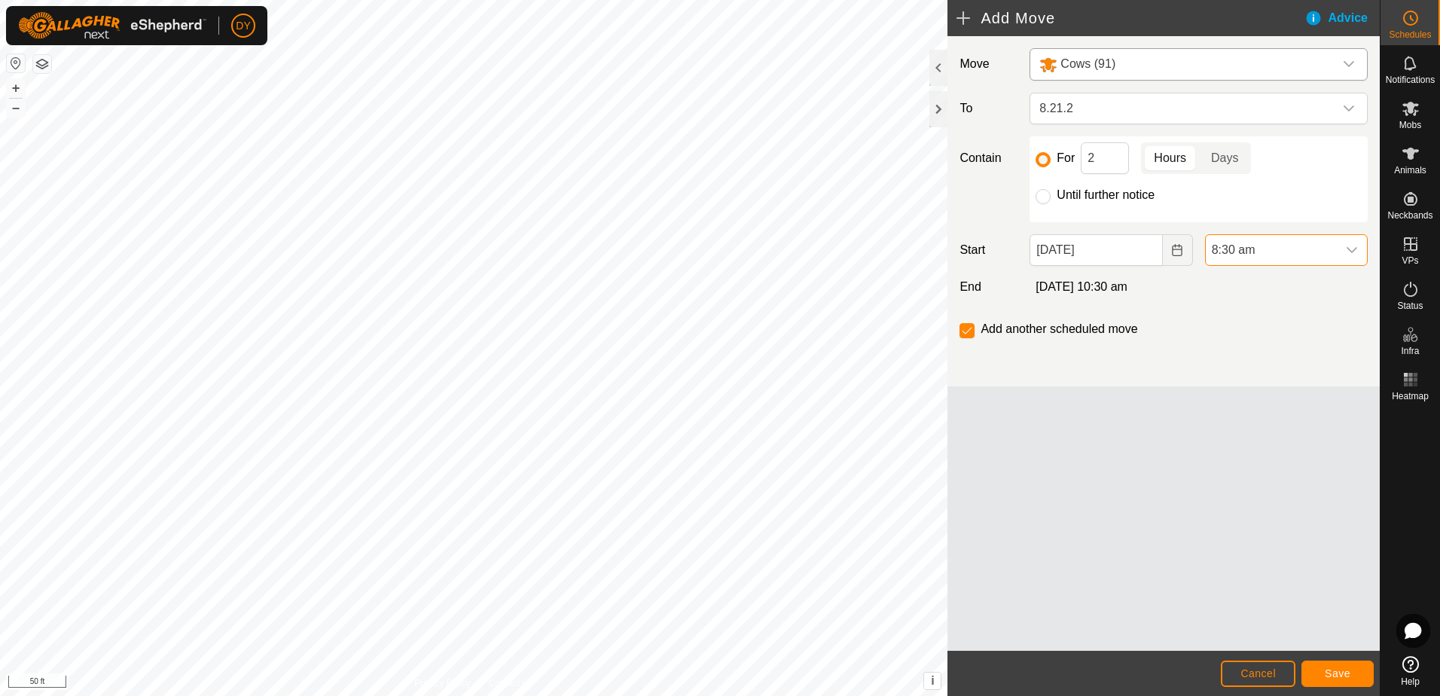
scroll to position [538, 0]
click at [1313, 670] on button "Save" at bounding box center [1338, 674] width 72 height 26
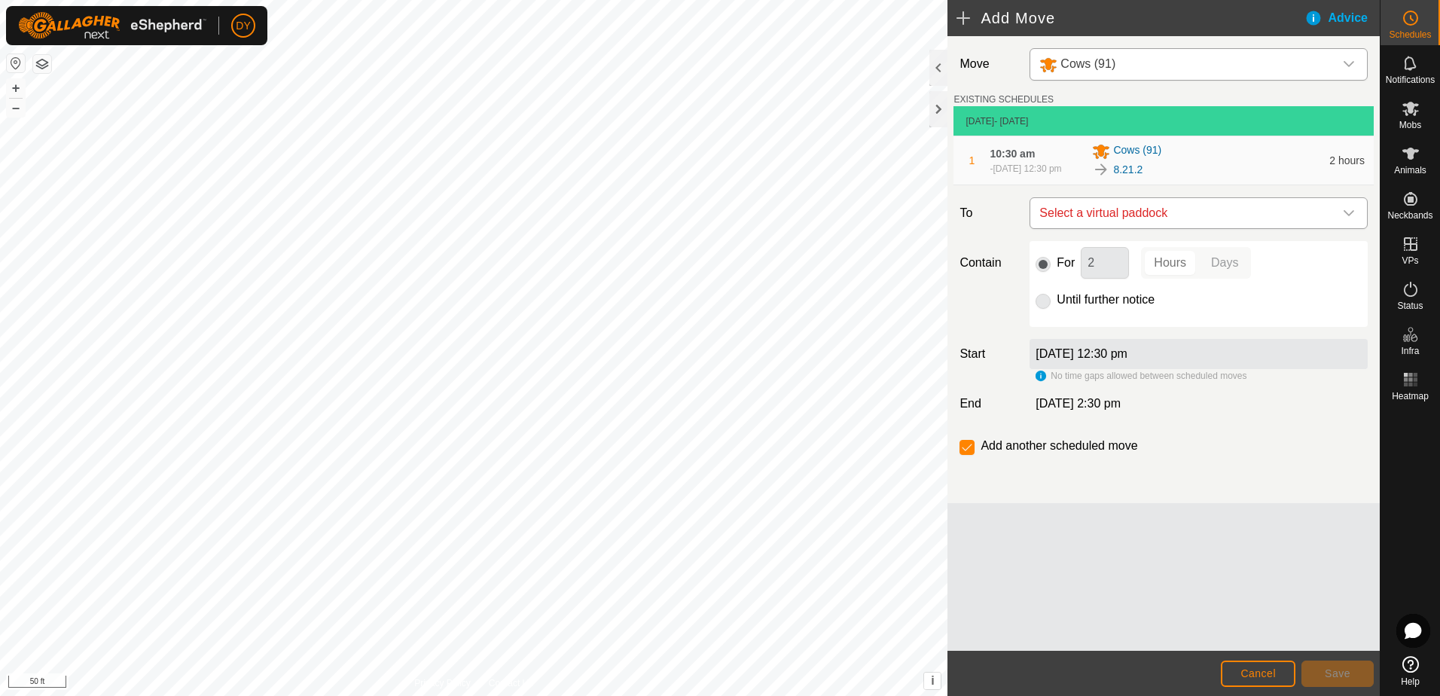
click at [1106, 217] on span "Select a virtual paddock" at bounding box center [1183, 213] width 301 height 30
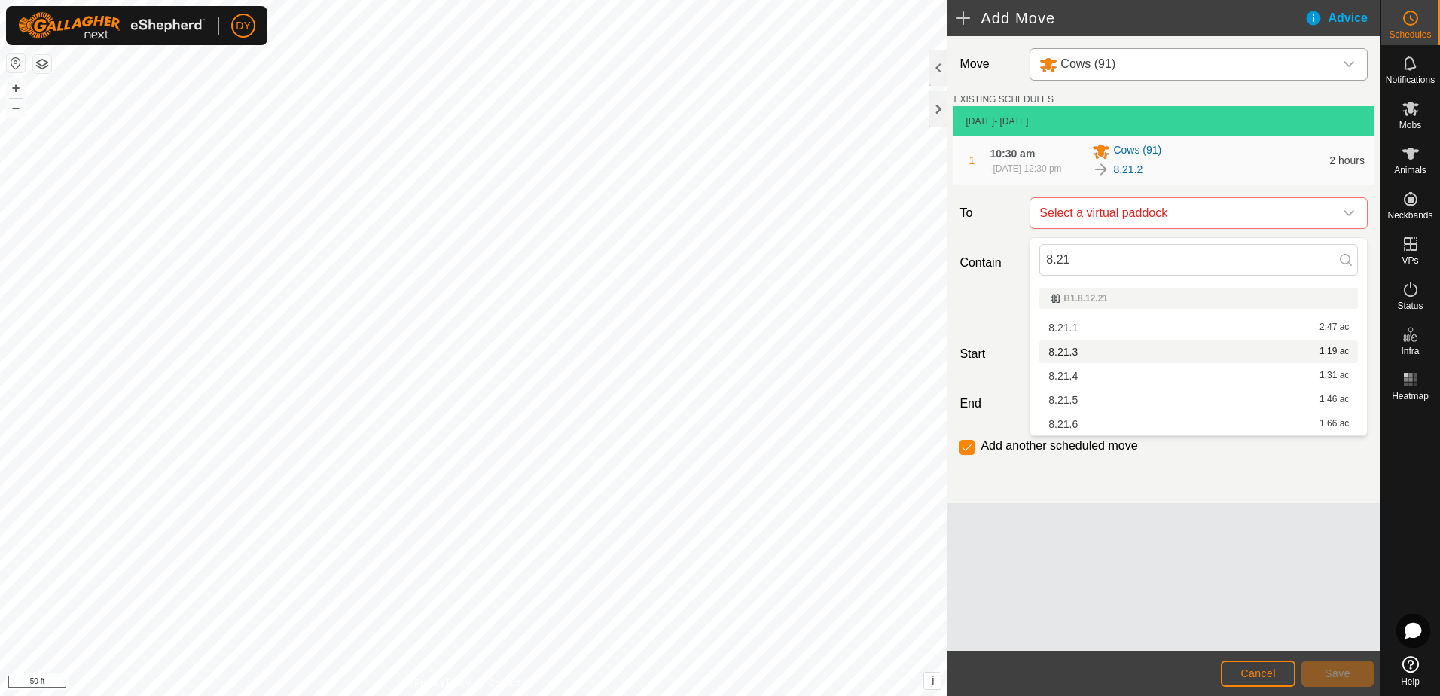
type input "8.21"
click at [1091, 348] on li "8.21.3 1.19 ac" at bounding box center [1198, 351] width 319 height 23
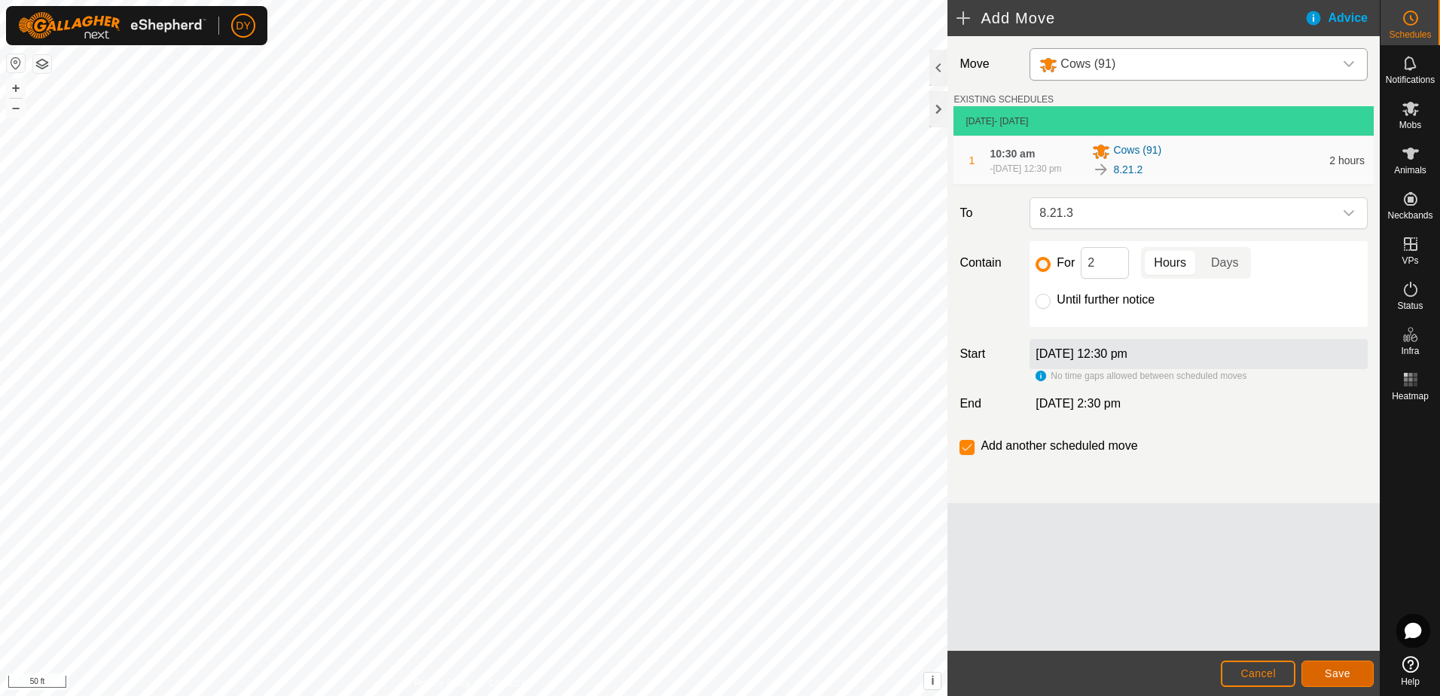
click at [1326, 678] on span "Save" at bounding box center [1338, 673] width 26 height 12
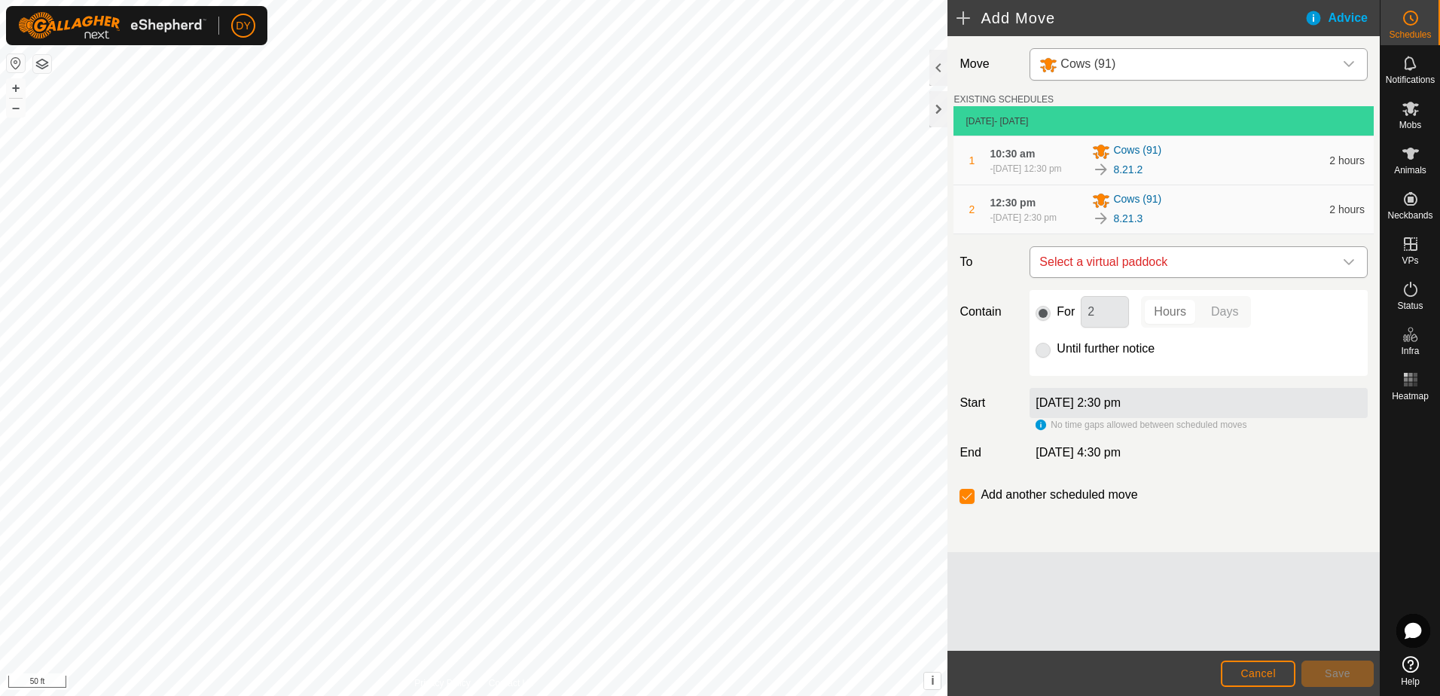
click at [1104, 264] on span "Select a virtual paddock" at bounding box center [1183, 262] width 301 height 30
type input "8.21.4"
click at [1069, 379] on li "8.21.4 1.31 ac" at bounding box center [1198, 376] width 319 height 23
click at [1318, 674] on button "Save" at bounding box center [1338, 674] width 72 height 26
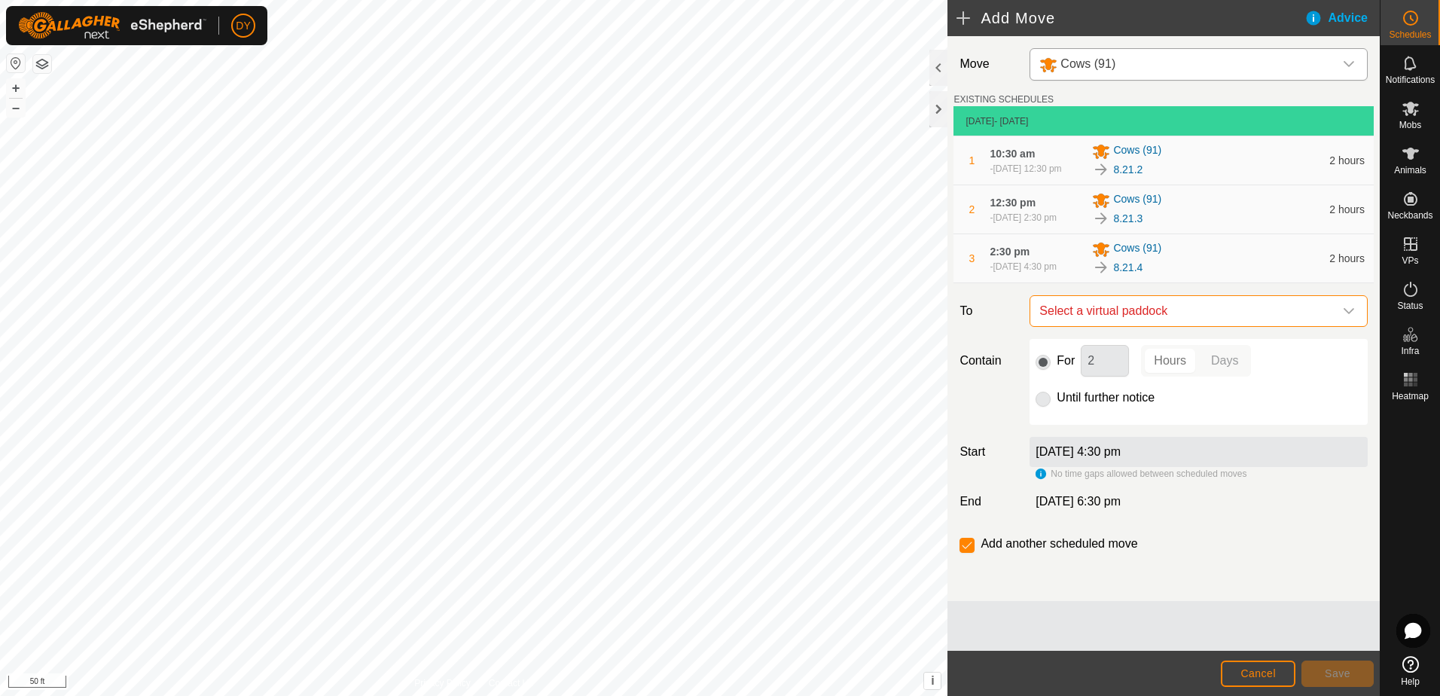
click at [1174, 322] on span "Select a virtual paddock" at bounding box center [1183, 311] width 301 height 30
type input "8.21.5"
click at [1088, 425] on li "8.21.5 1.46 ac" at bounding box center [1198, 425] width 319 height 23
click at [1350, 677] on button "Save" at bounding box center [1338, 674] width 72 height 26
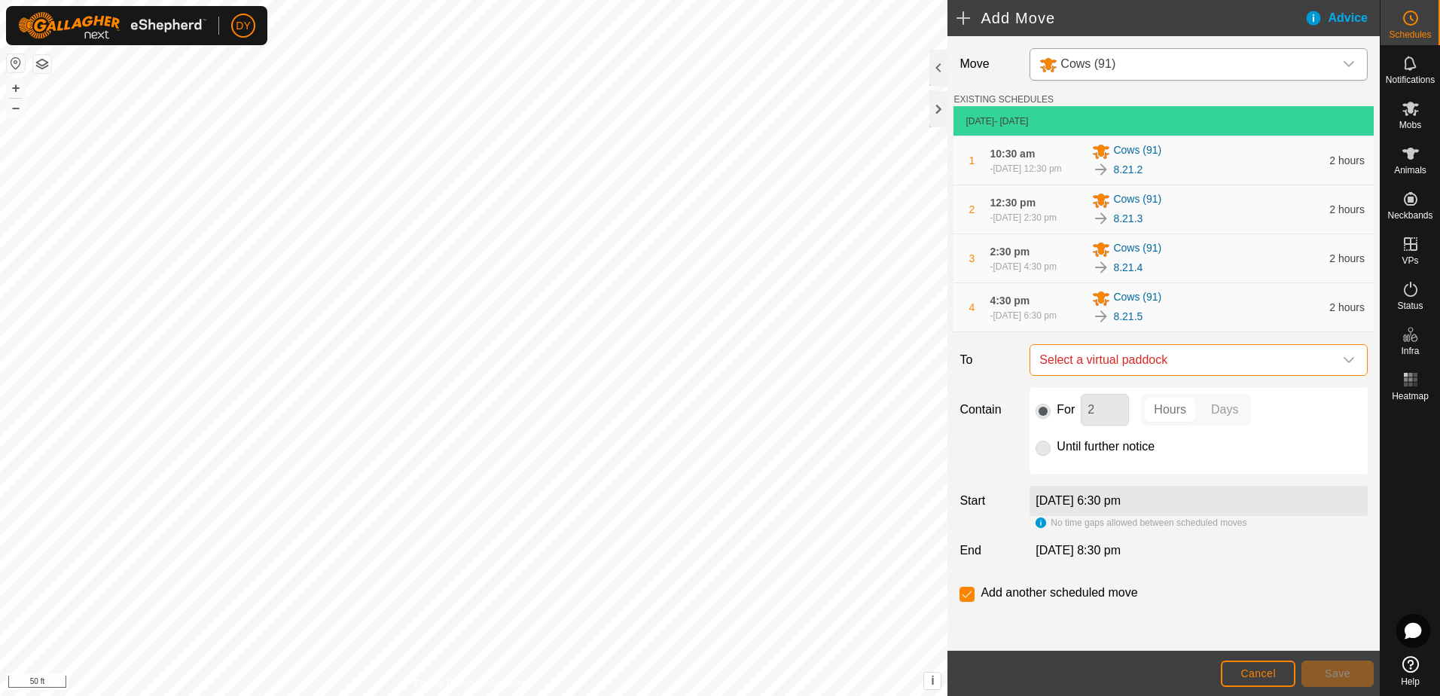
click at [1146, 362] on span "Select a virtual paddock" at bounding box center [1183, 360] width 301 height 30
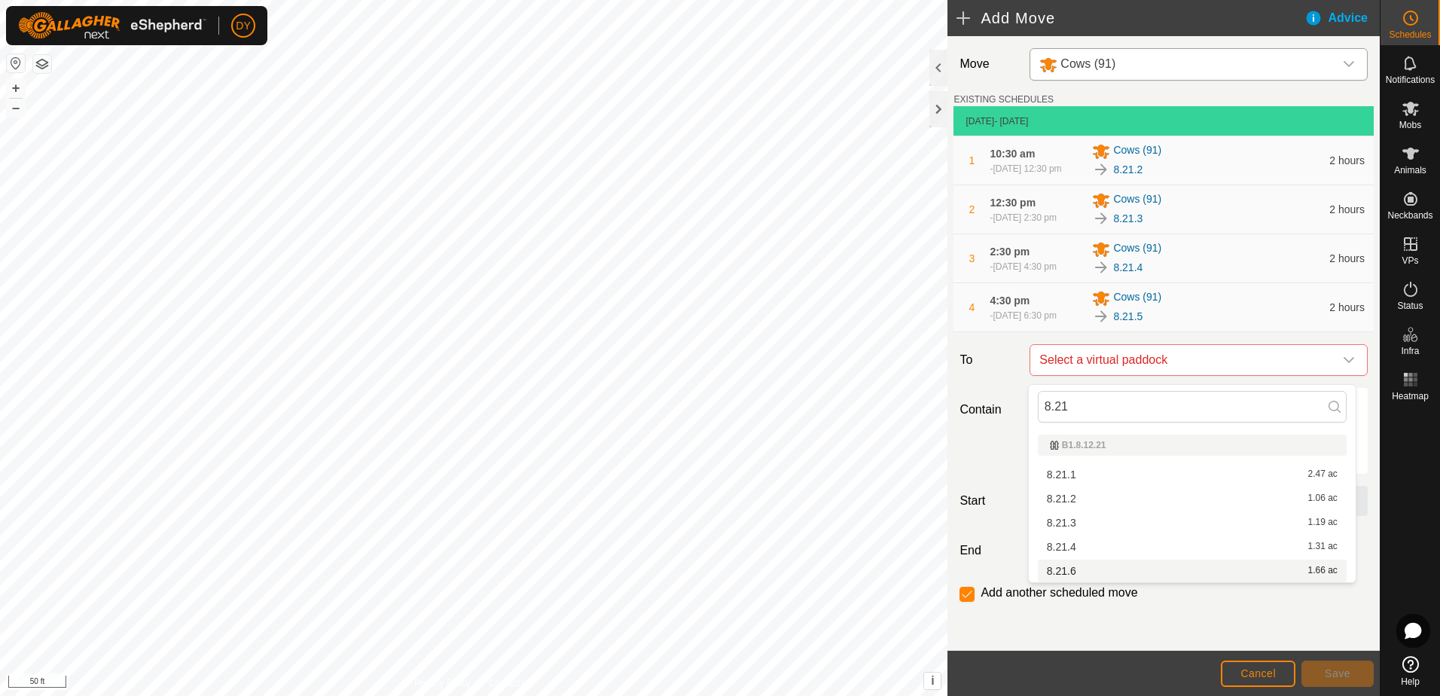
type input "8.21"
click at [1074, 569] on li "8.21.6 1.66 ac" at bounding box center [1192, 571] width 309 height 23
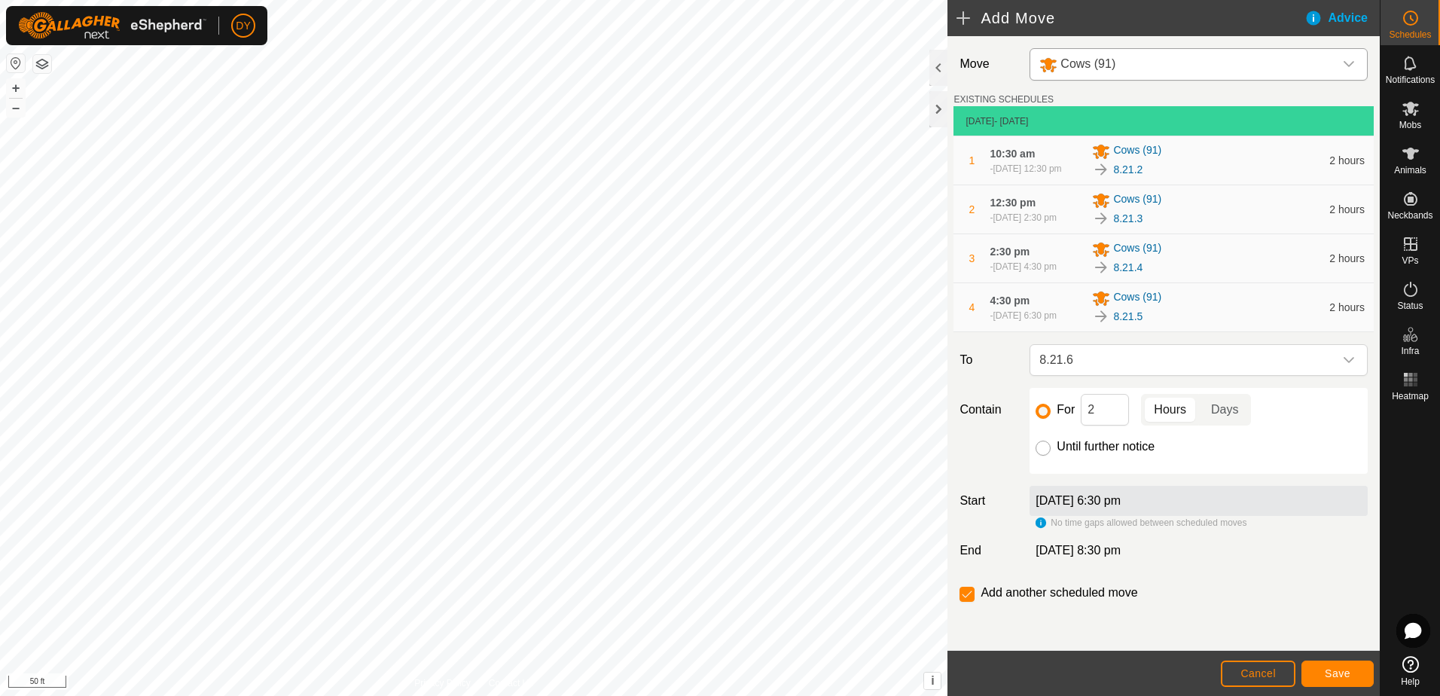
click at [1043, 455] on input "Until further notice" at bounding box center [1043, 448] width 15 height 15
radio input "true"
checkbox input "false"
click at [1327, 672] on span "Save" at bounding box center [1338, 673] width 26 height 12
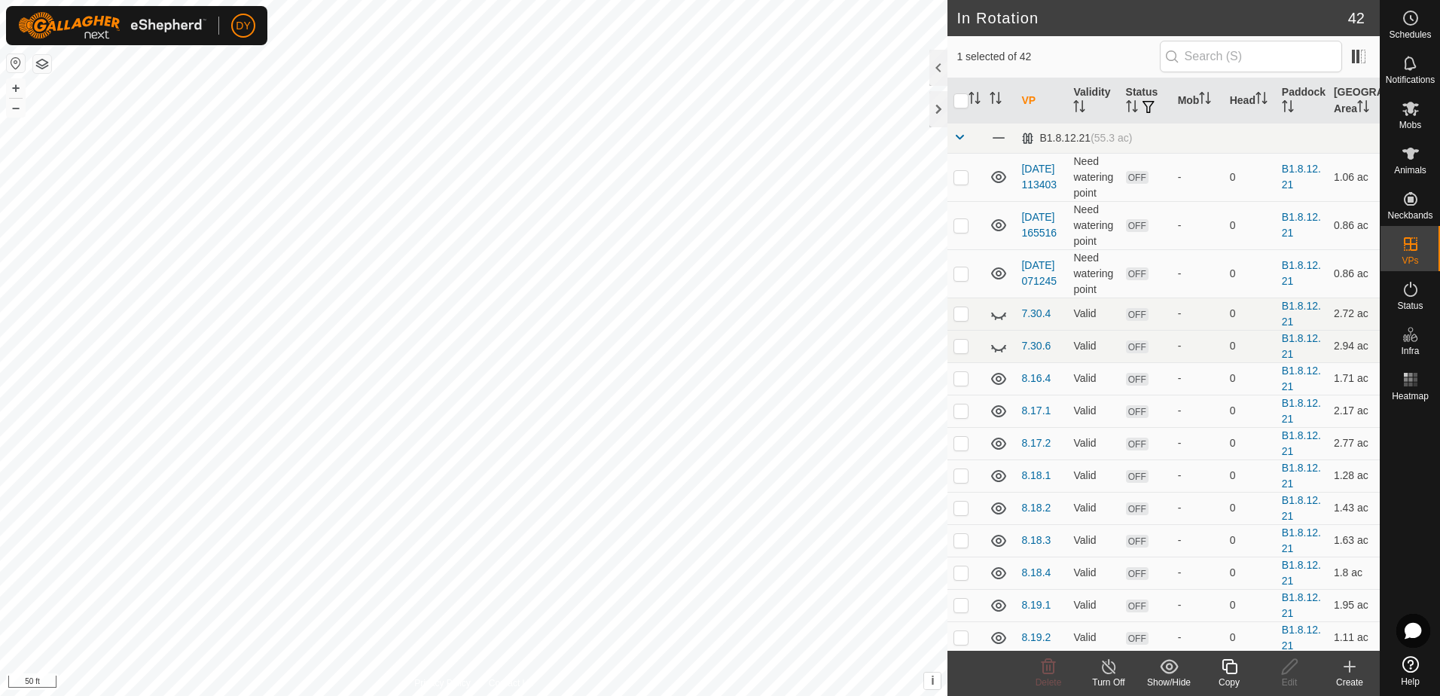
click at [1235, 666] on icon at bounding box center [1229, 667] width 19 height 18
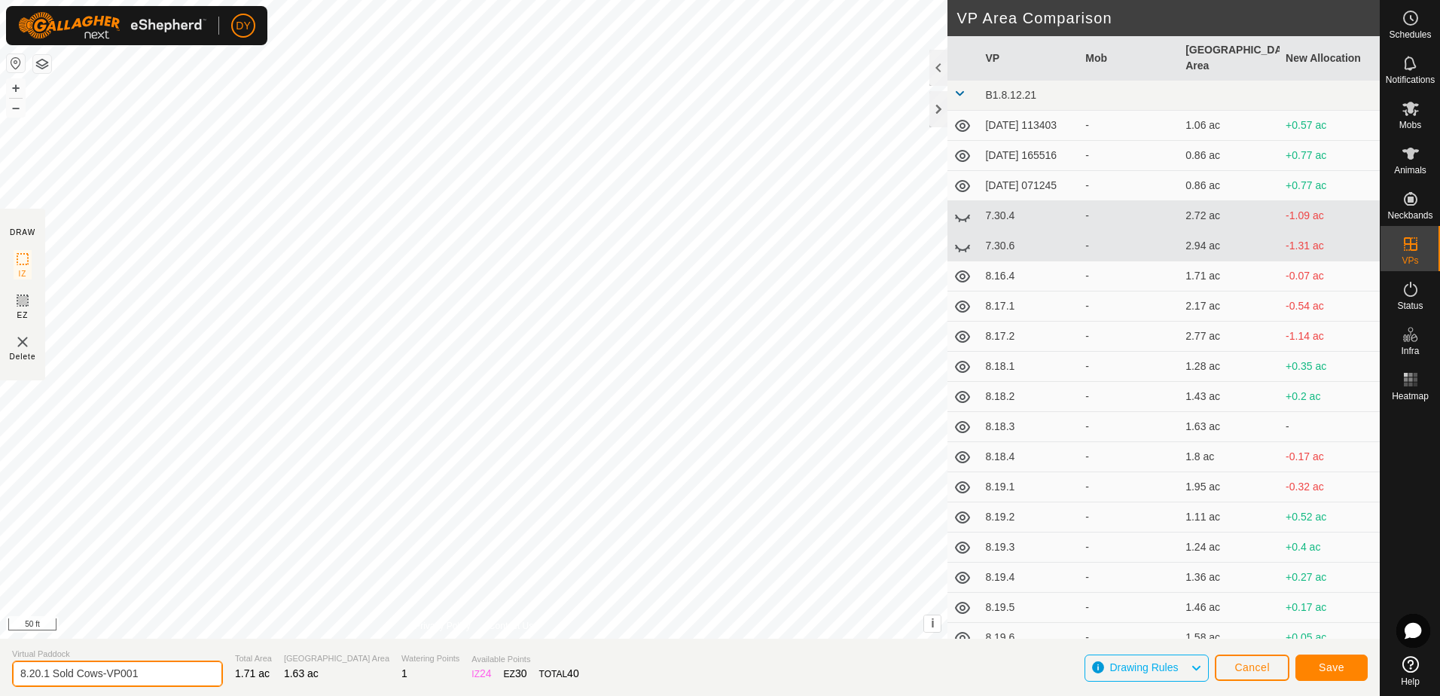
drag, startPoint x: 147, startPoint y: 670, endPoint x: 38, endPoint y: 675, distance: 109.3
click at [38, 675] on input "8.20.1 Sold Cows-VP001" at bounding box center [117, 674] width 211 height 26
type input "8.21.1 Sold Cows"
click at [1308, 664] on button "Save" at bounding box center [1332, 668] width 72 height 26
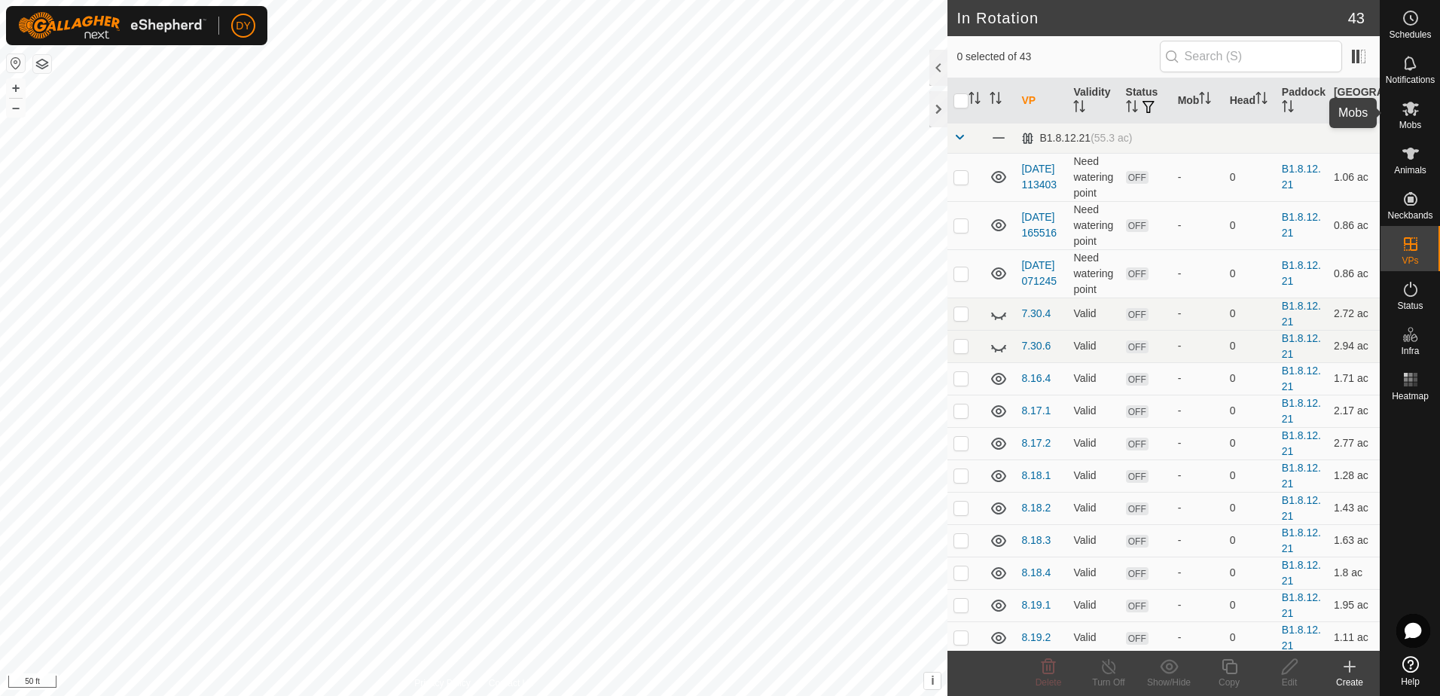
click at [1413, 118] on es-mob-svg-icon at bounding box center [1410, 108] width 27 height 24
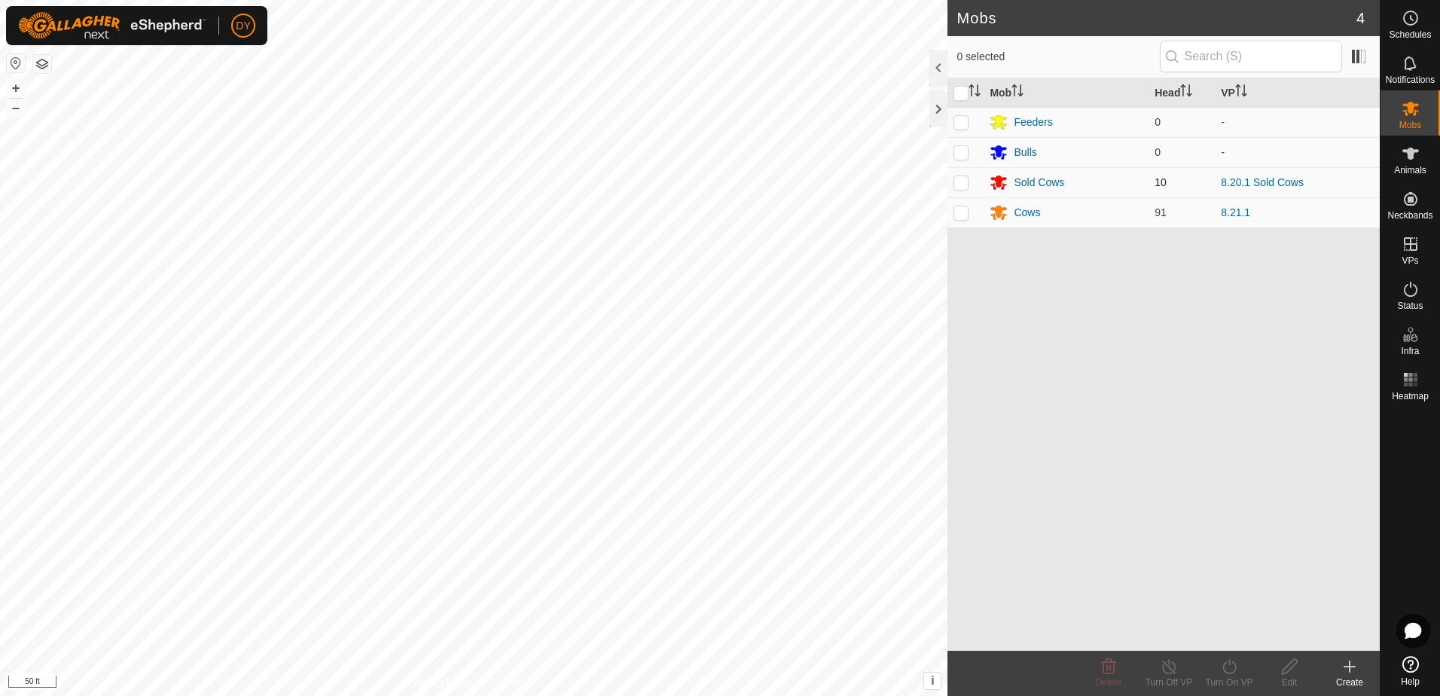
click at [966, 182] on p-checkbox at bounding box center [961, 182] width 15 height 12
checkbox input "true"
click at [1229, 673] on icon at bounding box center [1229, 667] width 19 height 18
click at [1216, 630] on link "Now" at bounding box center [1274, 633] width 149 height 30
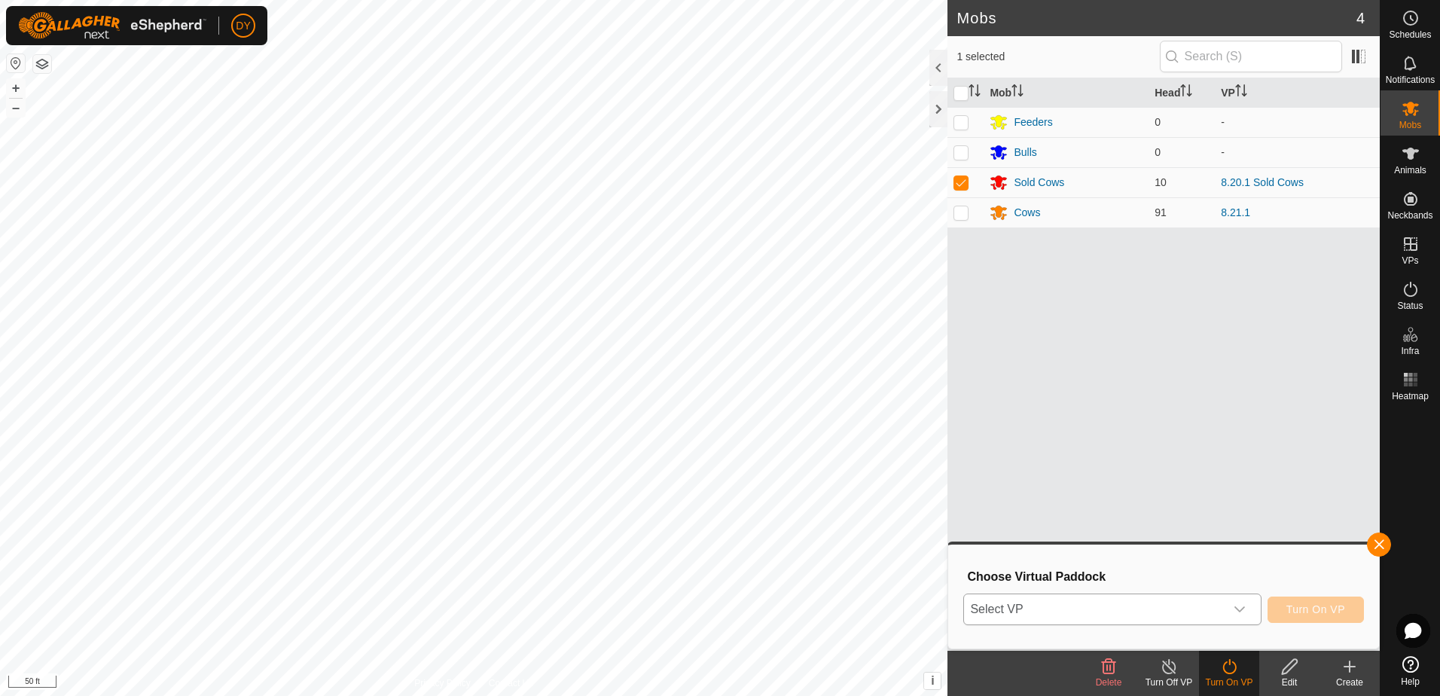
click at [1150, 603] on span "Select VP" at bounding box center [1094, 609] width 260 height 30
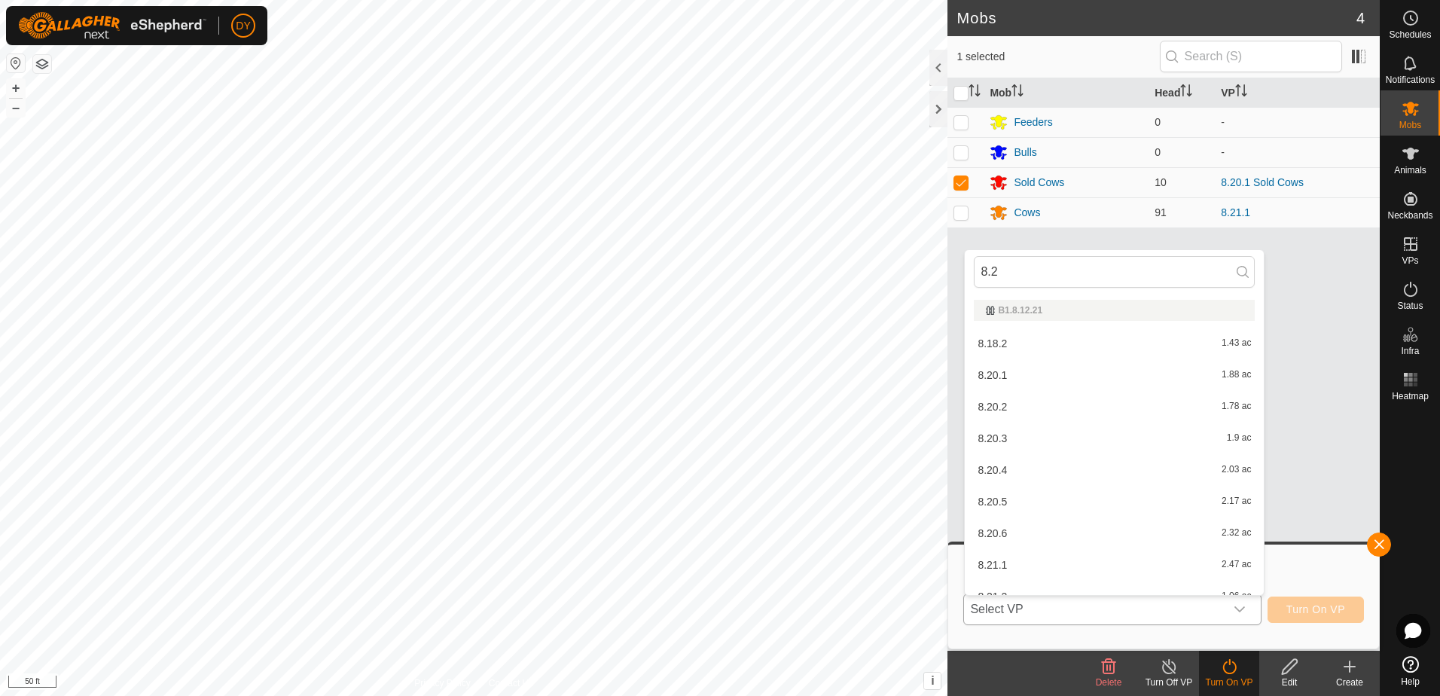
type input "8.21"
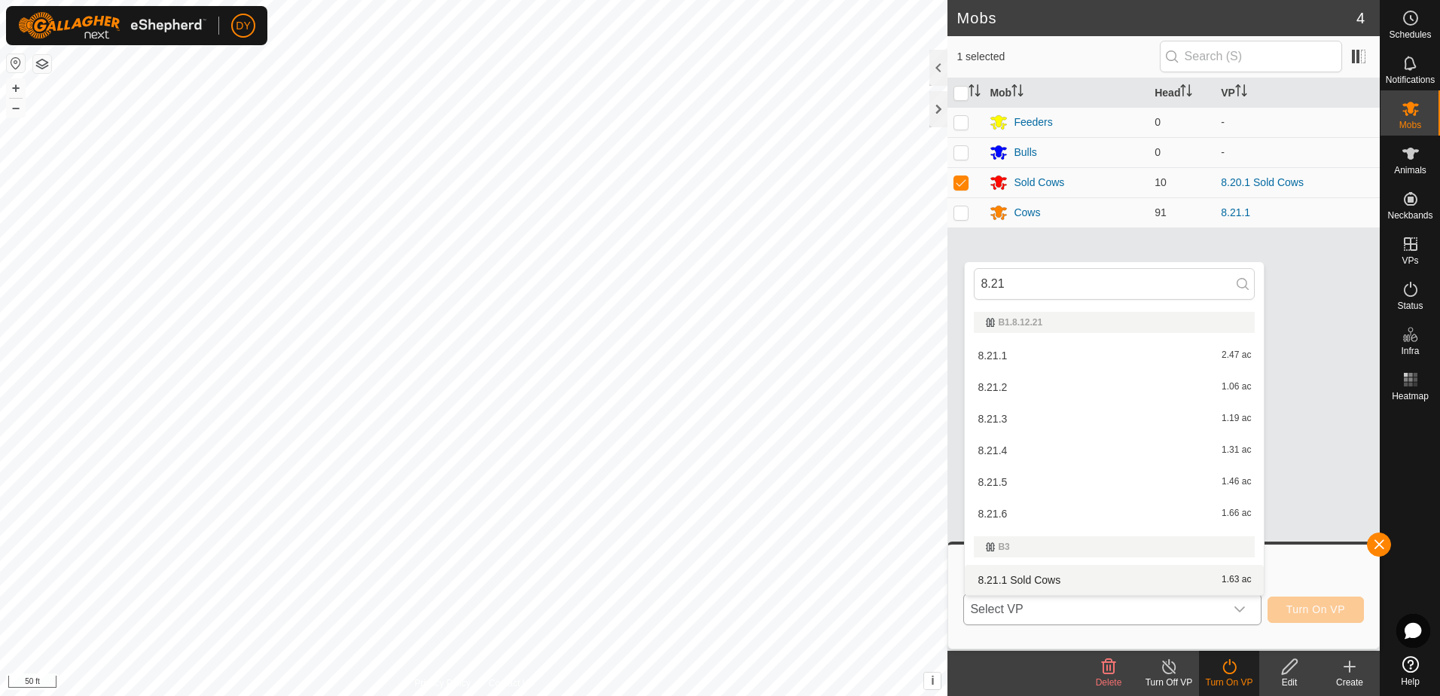
type input "8.21"
click at [1010, 579] on li "8.21.1 Sold Cows 1.63 ac" at bounding box center [1114, 580] width 299 height 30
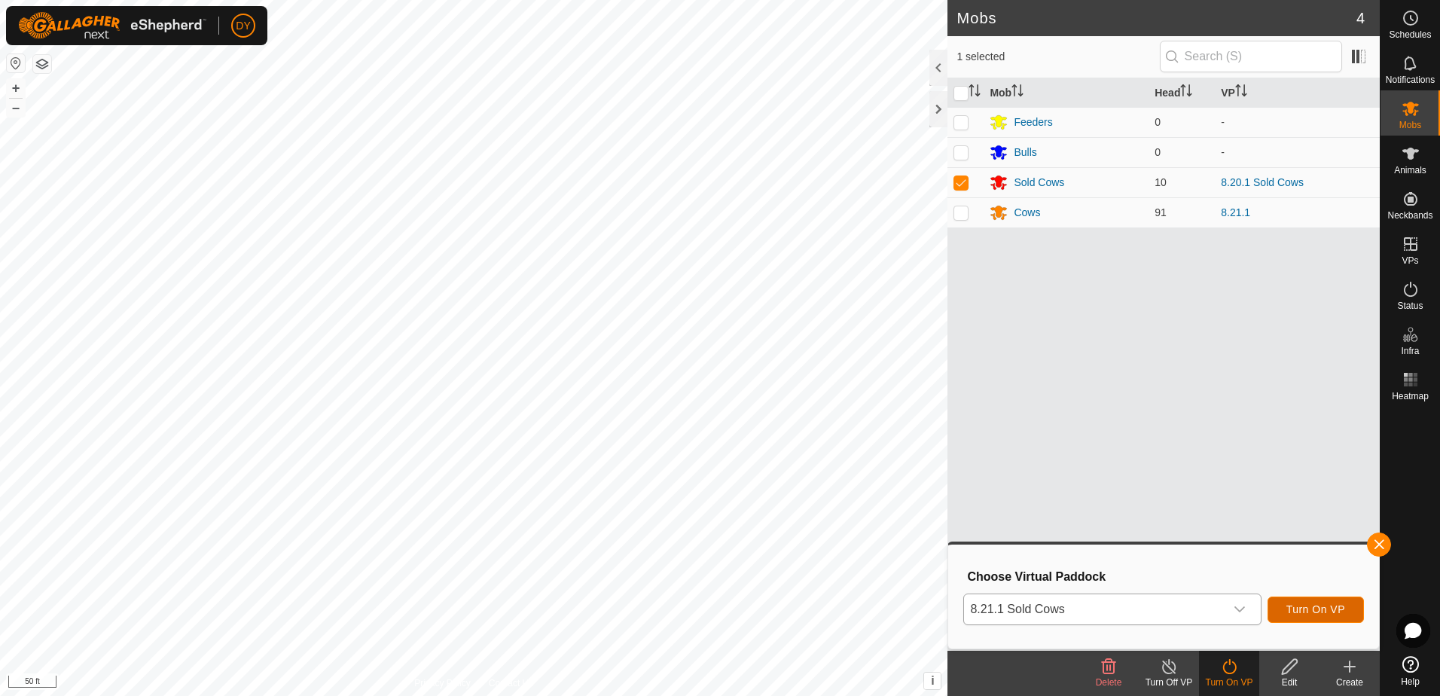
click at [1334, 607] on span "Turn On VP" at bounding box center [1316, 609] width 59 height 12
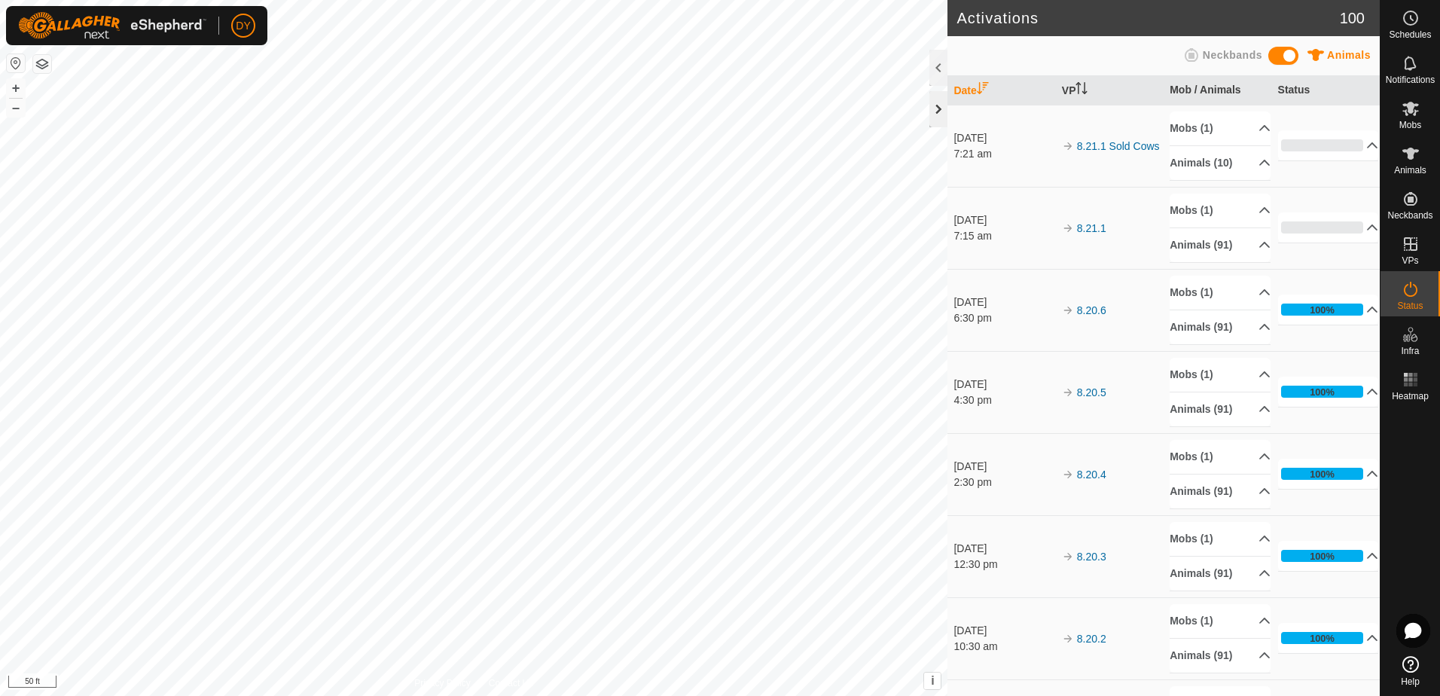
click at [940, 111] on div at bounding box center [939, 109] width 18 height 36
